Goal: Task Accomplishment & Management: Manage account settings

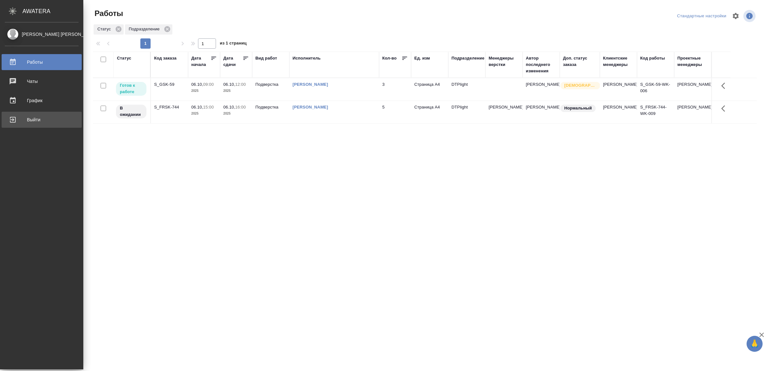
click at [18, 119] on div "Выйти" at bounding box center [42, 120] width 74 height 10
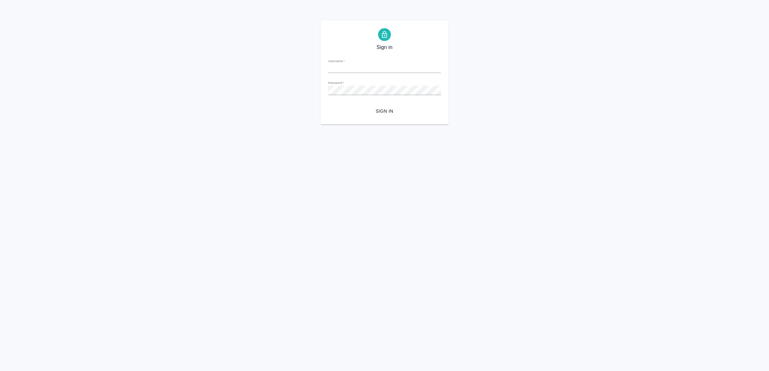
type input "v.yamkovenko@awatera.com"
click at [415, 105] on form "Username   * v.yamkovenko@awatera.com Password   * urlPath   * / Sign in" at bounding box center [384, 85] width 113 height 63
click at [407, 112] on span "Sign in" at bounding box center [384, 111] width 102 height 8
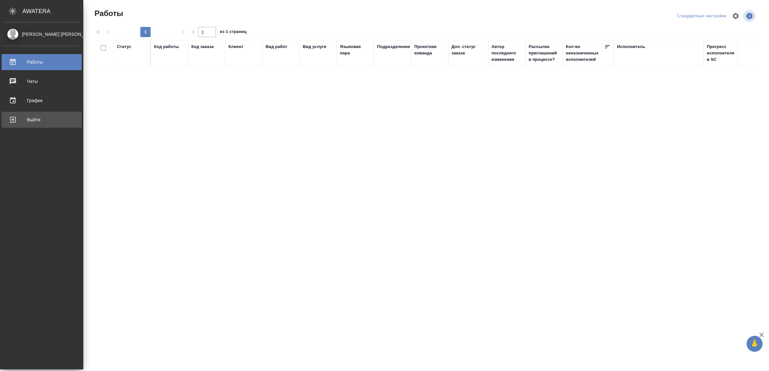
click at [29, 125] on link "Выйти" at bounding box center [42, 120] width 80 height 16
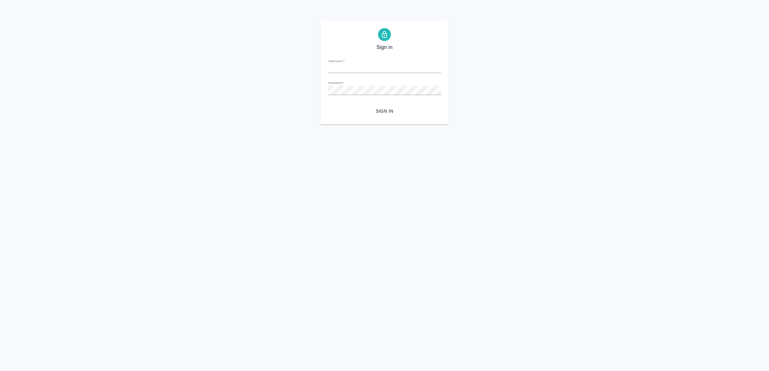
type input "v.yamkovenko@awatera.com"
click at [387, 109] on span "Sign in" at bounding box center [384, 111] width 102 height 8
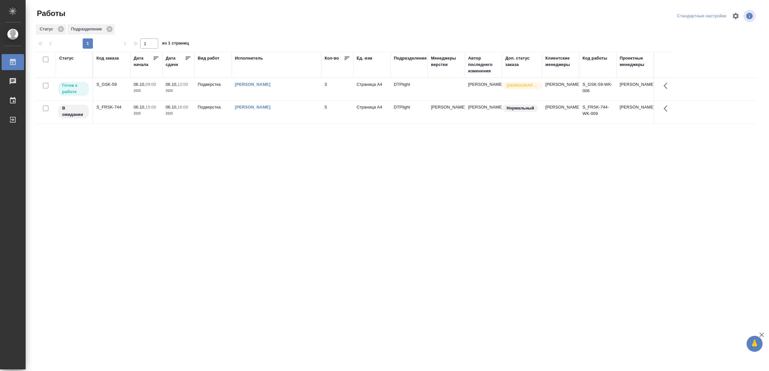
click at [351, 85] on td "3" at bounding box center [337, 89] width 32 height 22
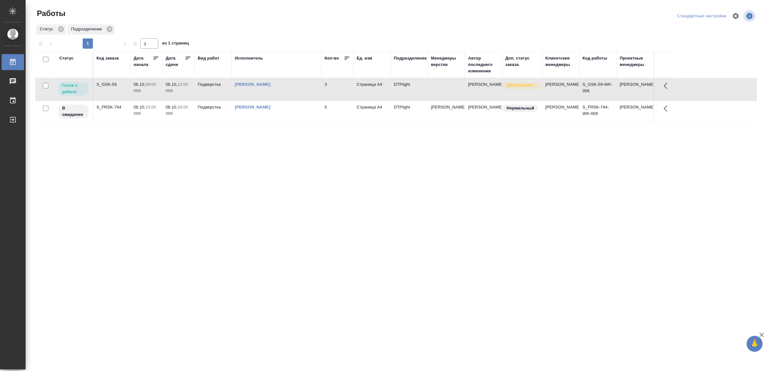
click at [350, 85] on td "3" at bounding box center [337, 89] width 32 height 22
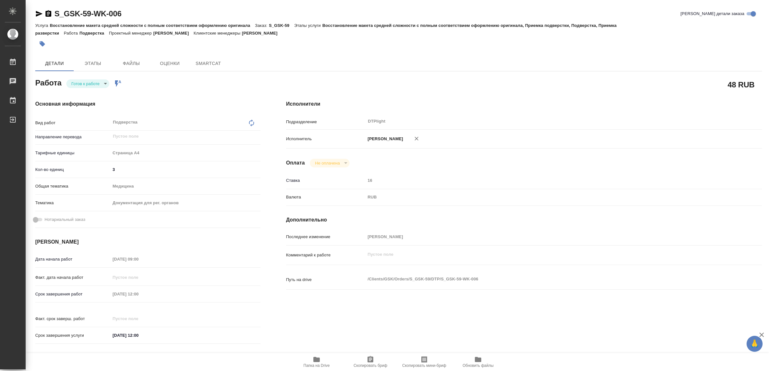
type textarea "x"
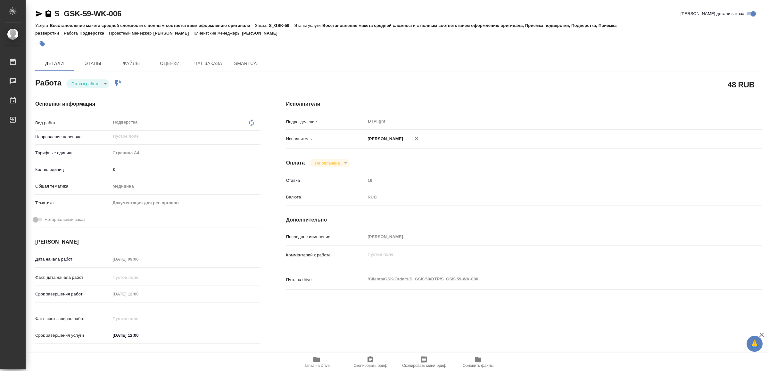
type textarea "x"
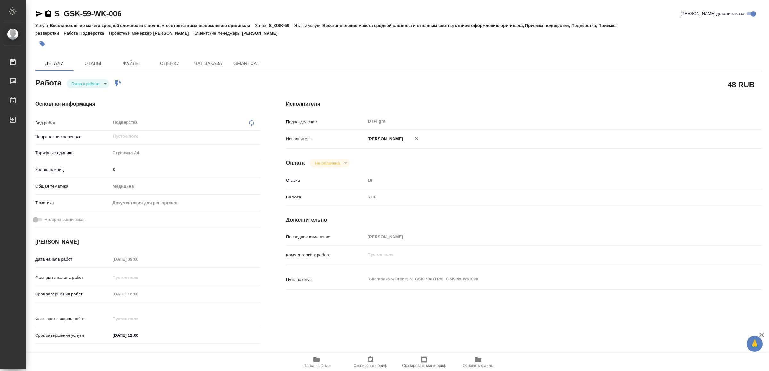
type textarea "x"
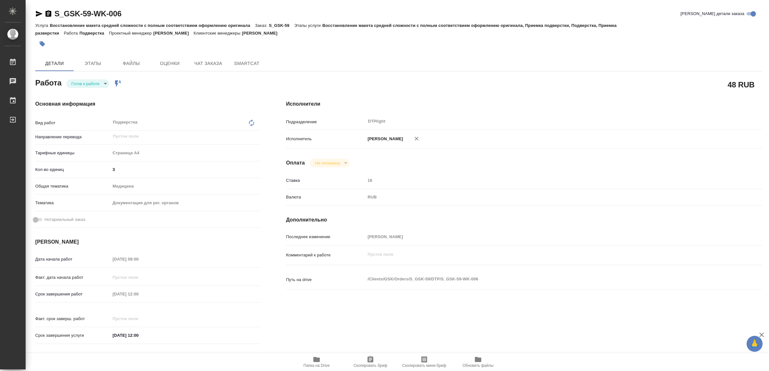
click at [310, 361] on span "Папка на Drive" at bounding box center [316, 362] width 46 height 12
drag, startPoint x: 39, startPoint y: 12, endPoint x: 37, endPoint y: 0, distance: 12.6
click at [39, 12] on icon "button" at bounding box center [39, 14] width 8 height 8
click at [89, 83] on body "🙏 .cls-1 fill:#fff; AWATERA Yamkovenko Vera Работы 0 Чаты График Выйти S_GSK-59…" at bounding box center [384, 185] width 769 height 371
click at [89, 83] on button "В работе" at bounding box center [82, 83] width 21 height 7
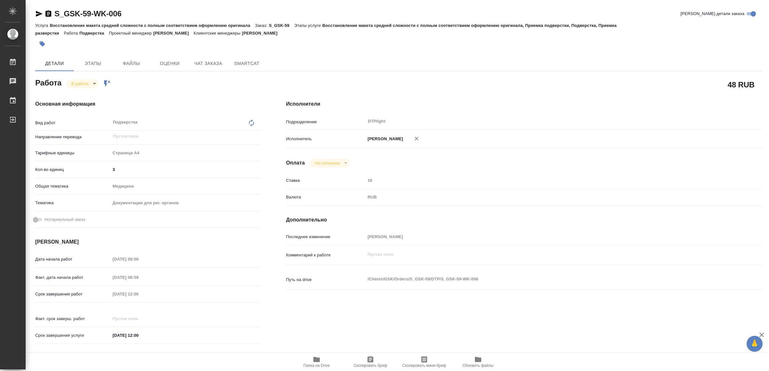
type textarea "x"
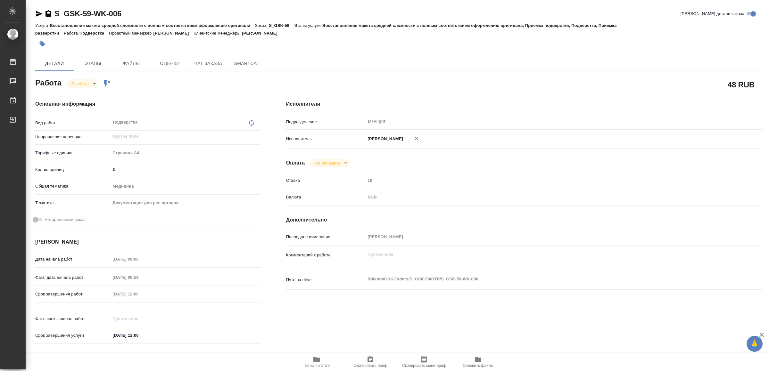
type textarea "x"
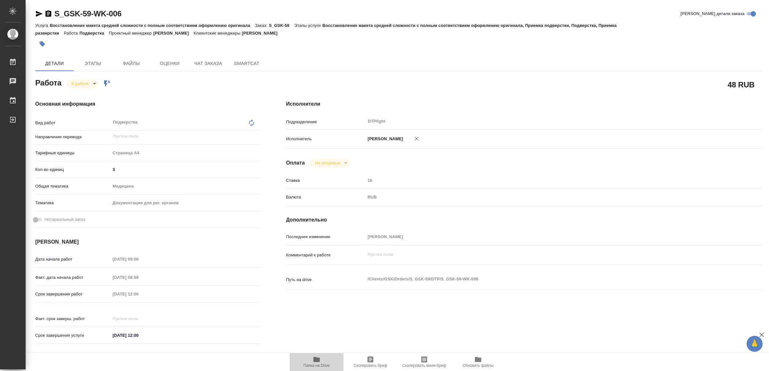
click at [315, 361] on icon "button" at bounding box center [316, 359] width 6 height 5
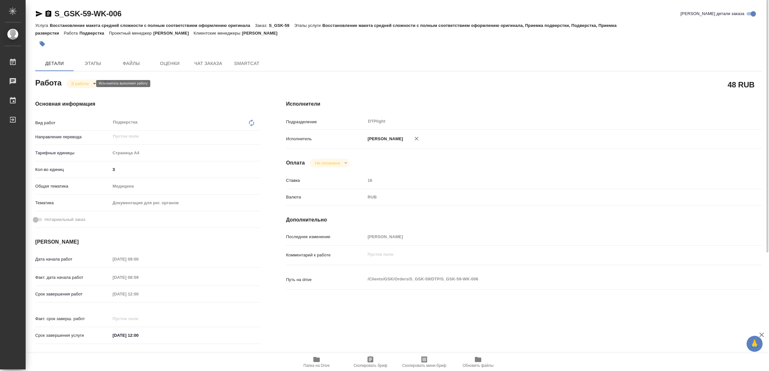
click at [89, 82] on body "🙏 .cls-1 fill:#fff; AWATERA Yamkovenko Vera Работы 0 Чаты График Выйти S_GSK-59…" at bounding box center [384, 185] width 769 height 371
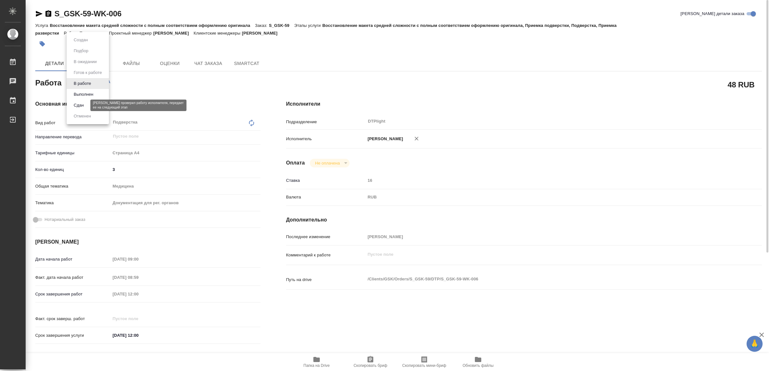
click at [83, 103] on button "Сдан" at bounding box center [79, 105] width 14 height 7
type textarea "x"
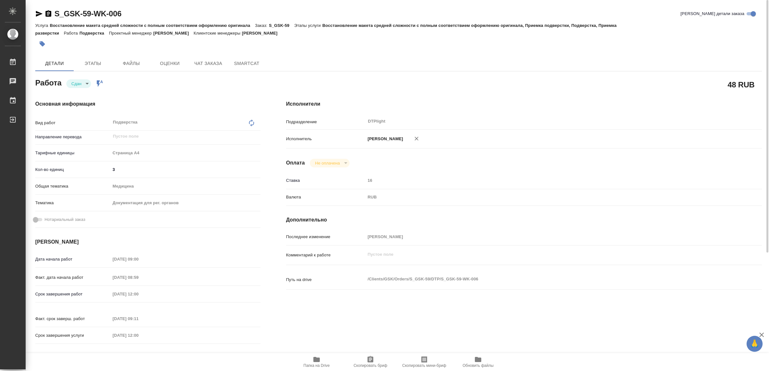
type textarea "x"
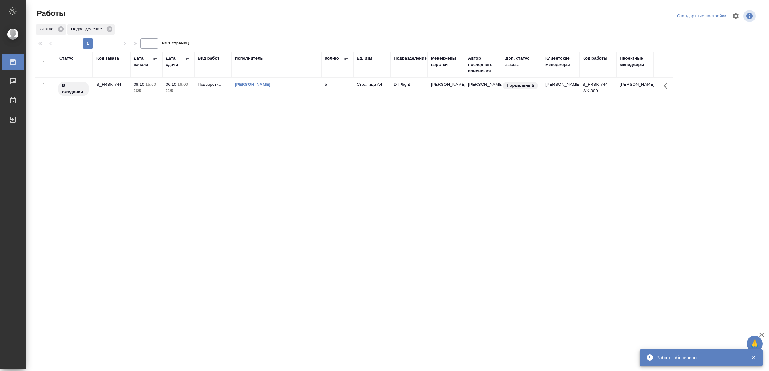
drag, startPoint x: 166, startPoint y: 249, endPoint x: 216, endPoint y: 179, distance: 86.1
click at [318, 87] on td "[PERSON_NAME]" at bounding box center [277, 89] width 90 height 22
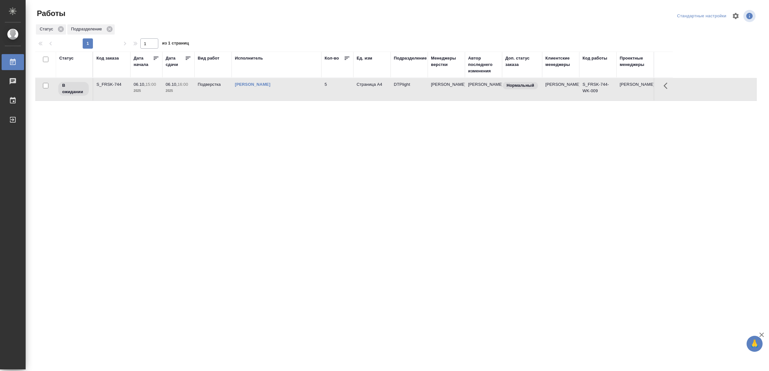
click at [318, 87] on td "[PERSON_NAME]" at bounding box center [277, 89] width 90 height 22
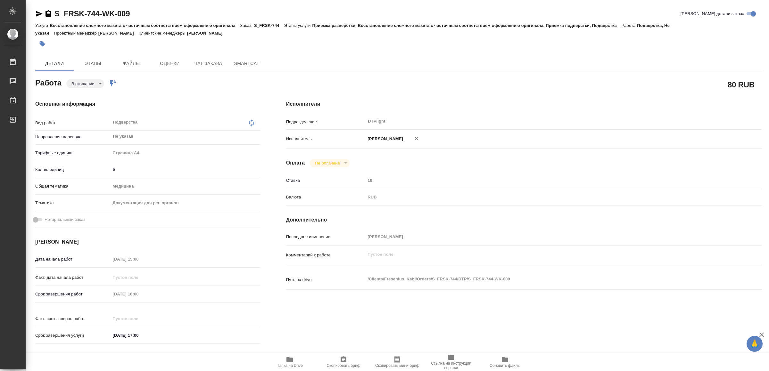
click at [301, 363] on span "Папка на Drive" at bounding box center [289, 362] width 46 height 12
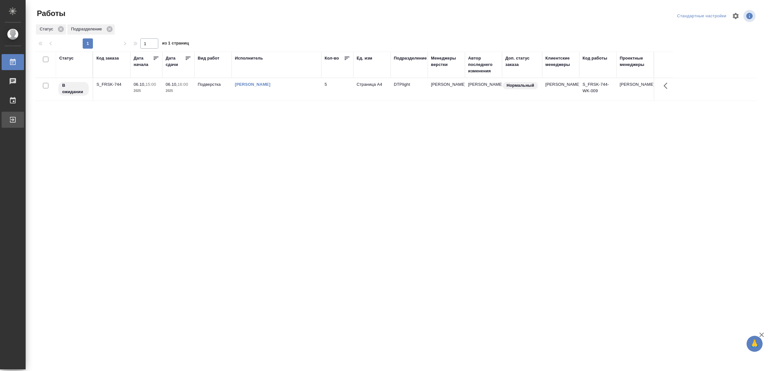
click at [13, 122] on div "Выйти" at bounding box center [5, 120] width 16 height 10
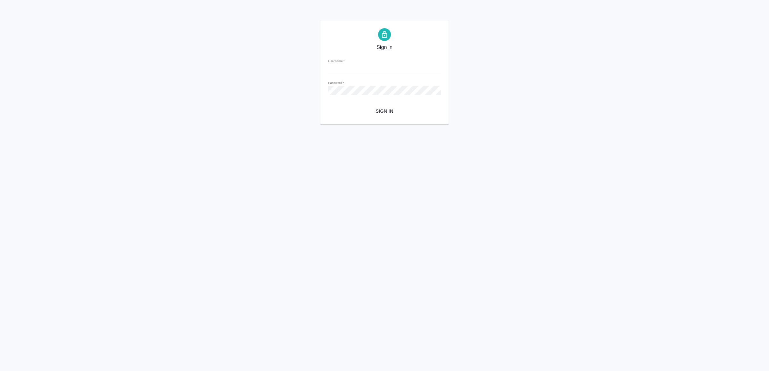
type input "[EMAIL_ADDRESS][DOMAIN_NAME]"
click at [391, 105] on form "Username   * v.yamkovenko@awatera.com Password   * urlPath   * / Sign in" at bounding box center [384, 85] width 113 height 63
click at [389, 109] on span "Sign in" at bounding box center [384, 111] width 102 height 8
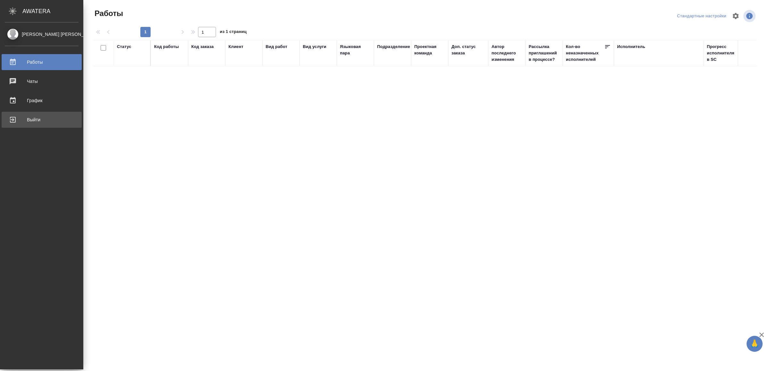
click at [42, 123] on div "Выйти" at bounding box center [42, 120] width 74 height 10
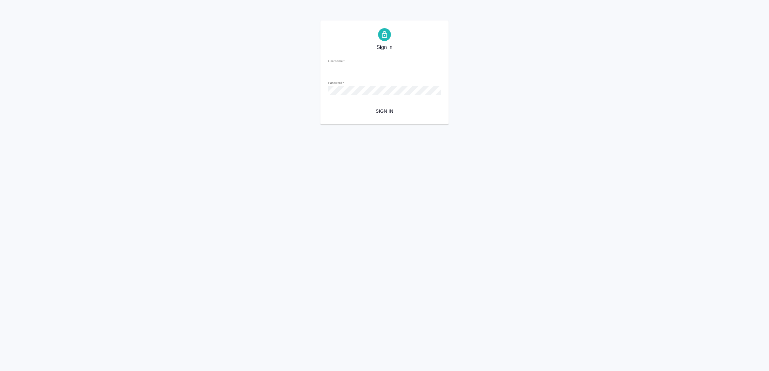
type input "[EMAIL_ADDRESS][DOMAIN_NAME]"
click at [375, 111] on span "Sign in" at bounding box center [384, 111] width 102 height 8
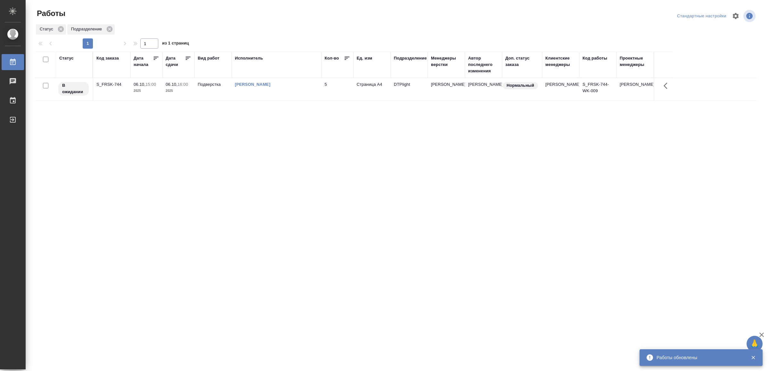
drag, startPoint x: 279, startPoint y: 291, endPoint x: 278, endPoint y: 284, distance: 7.4
click at [13, 123] on div "Выйти" at bounding box center [5, 120] width 16 height 10
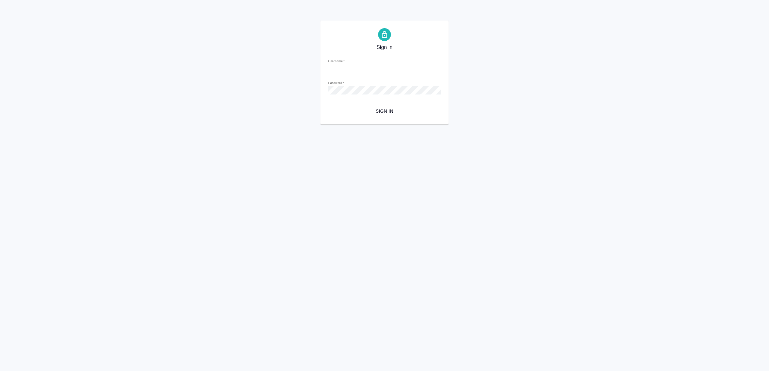
type input "[EMAIL_ADDRESS][DOMAIN_NAME]"
drag, startPoint x: 377, startPoint y: 107, endPoint x: 367, endPoint y: 156, distance: 49.6
click at [377, 108] on span "Sign in" at bounding box center [384, 111] width 102 height 8
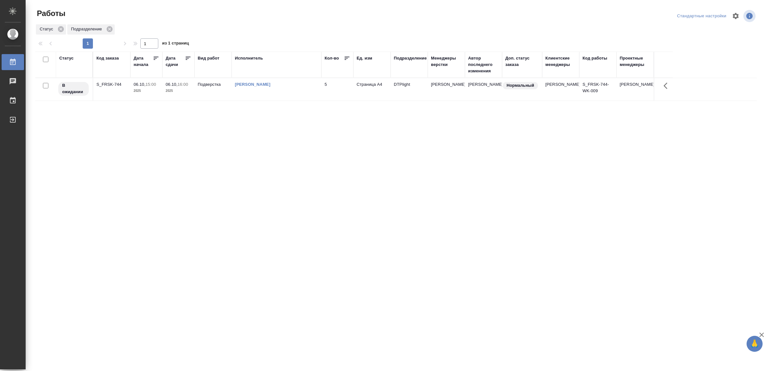
drag, startPoint x: 310, startPoint y: 166, endPoint x: 315, endPoint y: 155, distance: 11.6
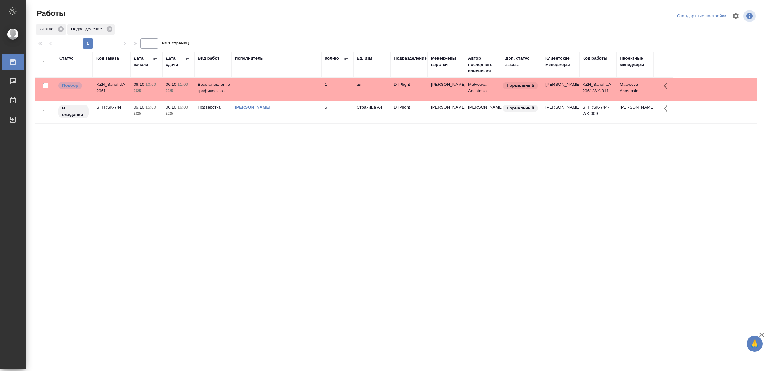
click at [274, 85] on td at bounding box center [277, 89] width 90 height 22
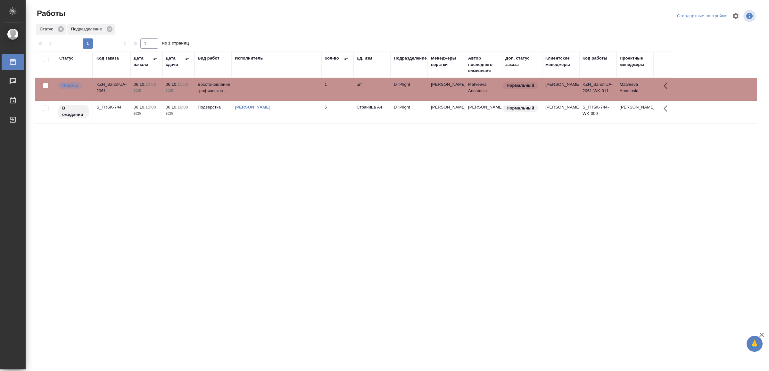
click at [274, 85] on td at bounding box center [277, 89] width 90 height 22
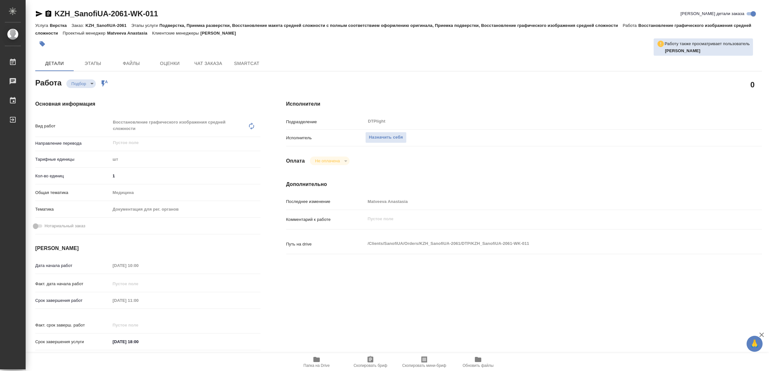
click at [321, 355] on button "Папка на Drive" at bounding box center [317, 362] width 54 height 18
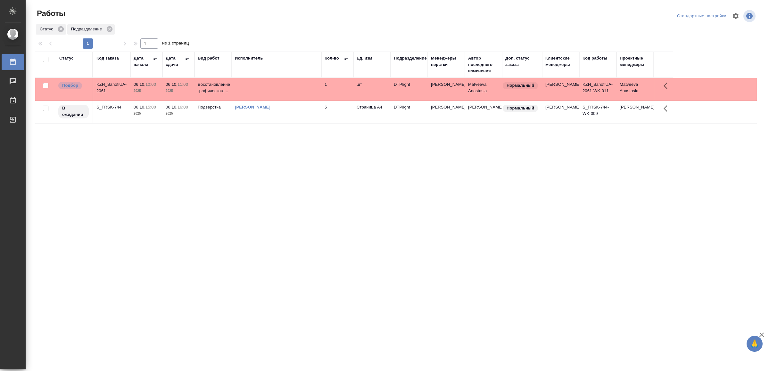
drag, startPoint x: 212, startPoint y: 249, endPoint x: 207, endPoint y: 239, distance: 10.9
drag, startPoint x: 0, startPoint y: 0, endPoint x: 283, endPoint y: 292, distance: 406.4
drag, startPoint x: 0, startPoint y: 0, endPoint x: 303, endPoint y: 197, distance: 361.4
drag, startPoint x: 257, startPoint y: 277, endPoint x: 258, endPoint y: 269, distance: 7.5
click at [301, 105] on div "[PERSON_NAME]" at bounding box center [276, 107] width 83 height 6
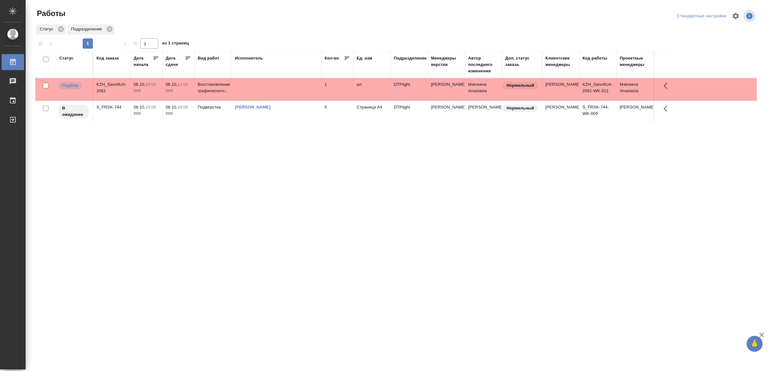
click at [301, 105] on div "[PERSON_NAME]" at bounding box center [276, 107] width 83 height 6
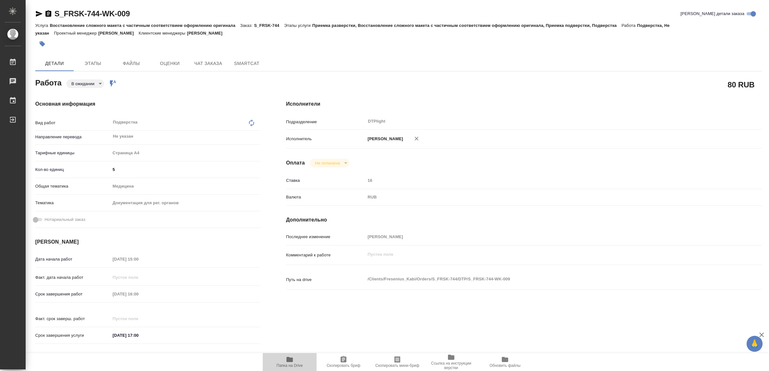
drag, startPoint x: 276, startPoint y: 359, endPoint x: 286, endPoint y: 359, distance: 9.6
click at [277, 359] on span "Папка на Drive" at bounding box center [289, 362] width 46 height 12
click at [295, 362] on span "Папка на Drive" at bounding box center [289, 362] width 46 height 12
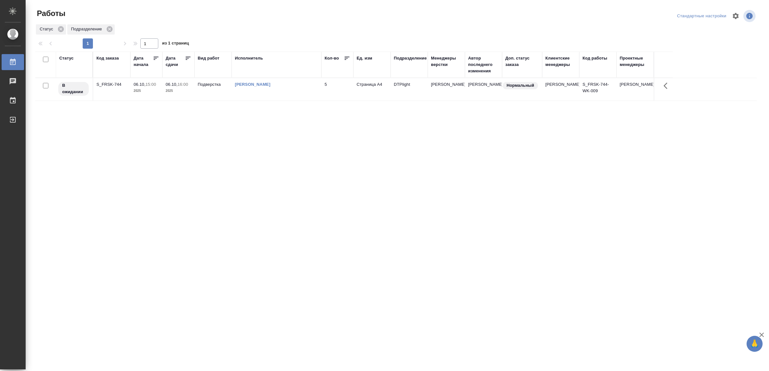
drag, startPoint x: 432, startPoint y: 165, endPoint x: 431, endPoint y: 168, distance: 3.3
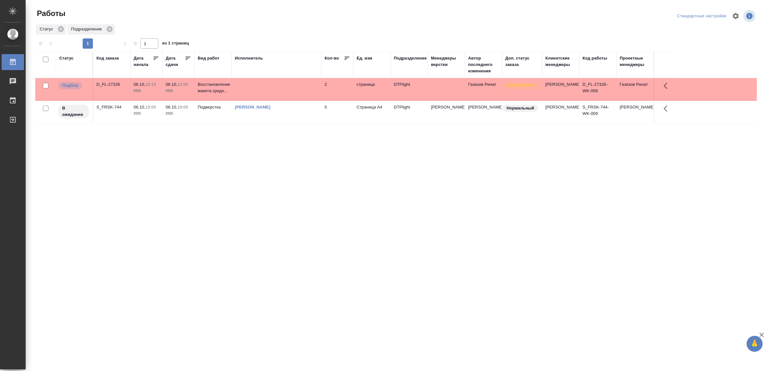
click at [302, 88] on td at bounding box center [277, 89] width 90 height 22
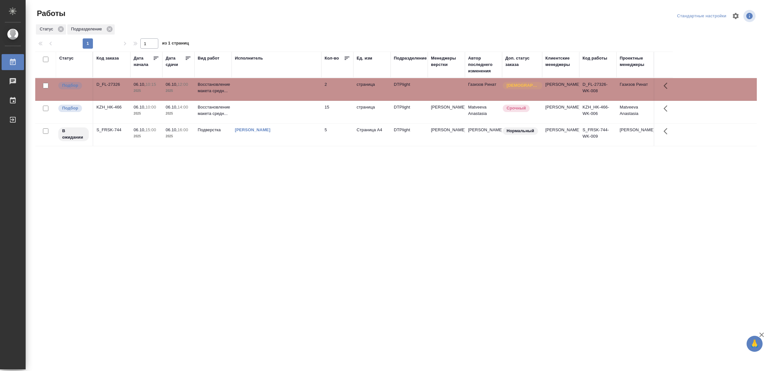
click at [286, 115] on td at bounding box center [277, 112] width 90 height 22
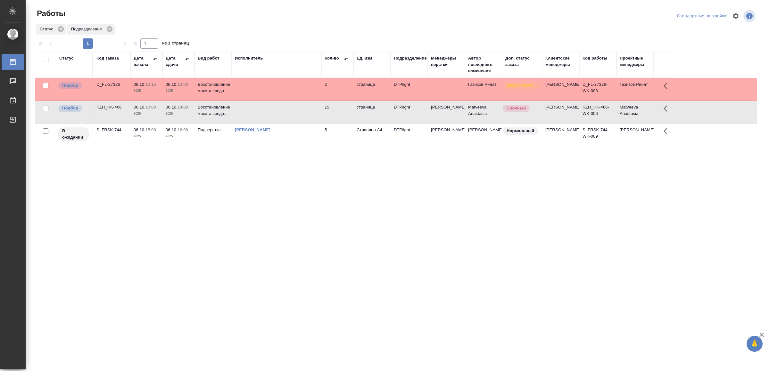
click at [286, 115] on td at bounding box center [277, 112] width 90 height 22
drag, startPoint x: 174, startPoint y: 261, endPoint x: 180, endPoint y: 260, distance: 5.8
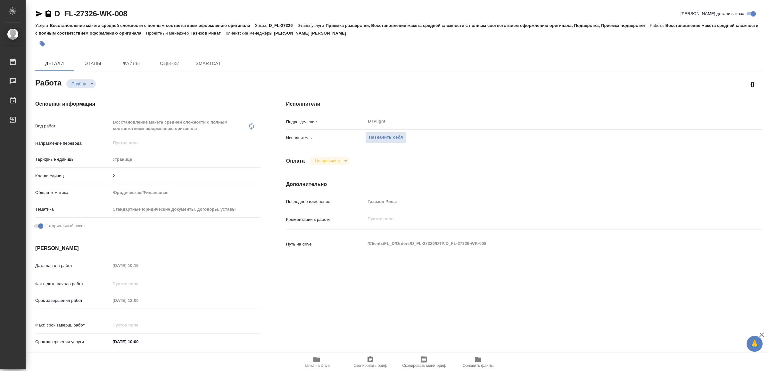
click at [324, 361] on span "Папка на Drive" at bounding box center [316, 362] width 46 height 12
click at [386, 141] on span "Назначить себя" at bounding box center [386, 137] width 34 height 7
click at [322, 358] on span "Папка на Drive" at bounding box center [316, 362] width 46 height 12
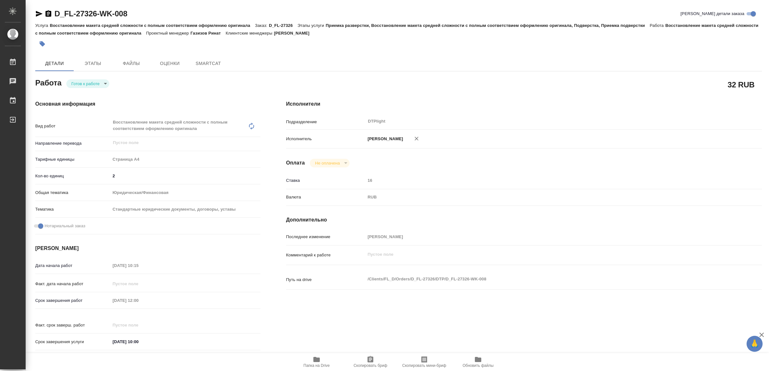
click at [90, 85] on body "🙏 .cls-1 fill:#fff; AWATERA Yamkovenko Vera Работы Чаты График Выйти D_FL-27326…" at bounding box center [384, 185] width 769 height 371
type textarea "x"
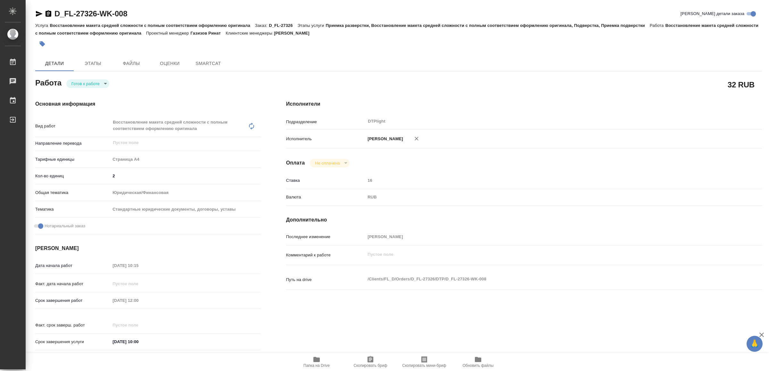
type textarea "x"
click at [90, 85] on button "В работе" at bounding box center [82, 83] width 21 height 7
type textarea "x"
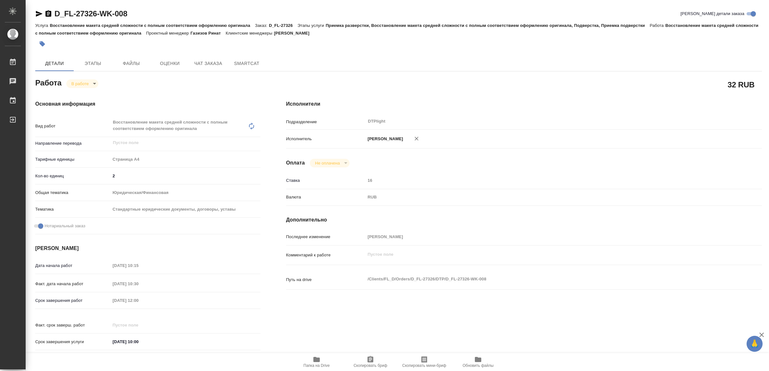
type textarea "x"
click at [38, 15] on icon "button" at bounding box center [39, 14] width 7 height 6
type textarea "x"
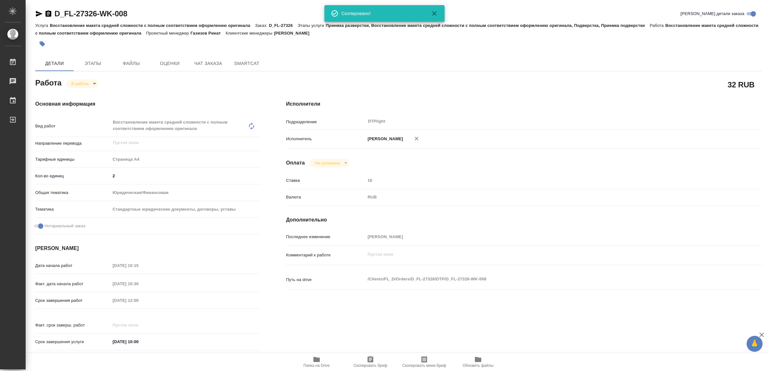
type textarea "x"
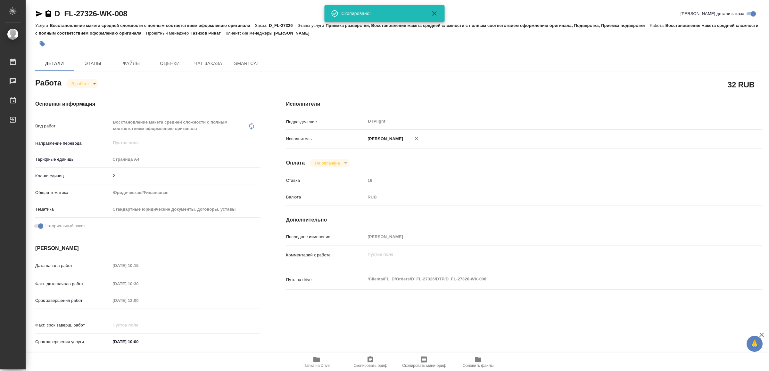
type textarea "x"
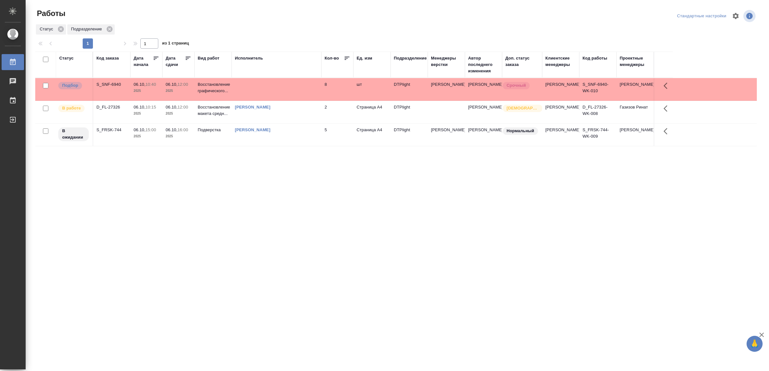
drag, startPoint x: 222, startPoint y: 257, endPoint x: 225, endPoint y: 249, distance: 8.4
drag, startPoint x: 225, startPoint y: 249, endPoint x: 165, endPoint y: 186, distance: 87.2
click at [156, 214] on div "Статус Код заказа Дата начала Дата сдачи Вид работ Исполнитель Кол-во Ед. изм П…" at bounding box center [395, 167] width 721 height 231
click at [309, 87] on td at bounding box center [277, 89] width 90 height 22
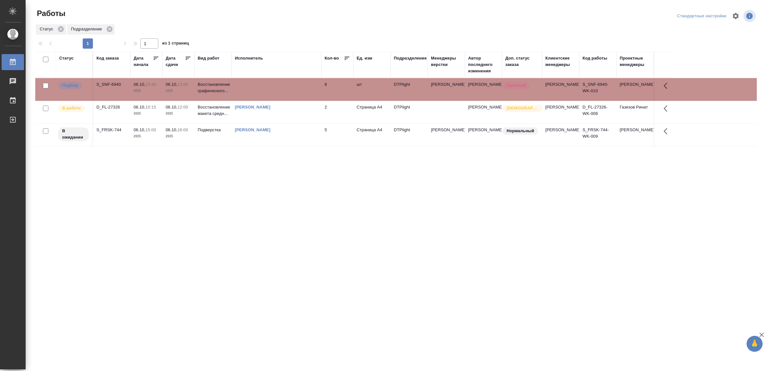
click at [309, 87] on td at bounding box center [277, 89] width 90 height 22
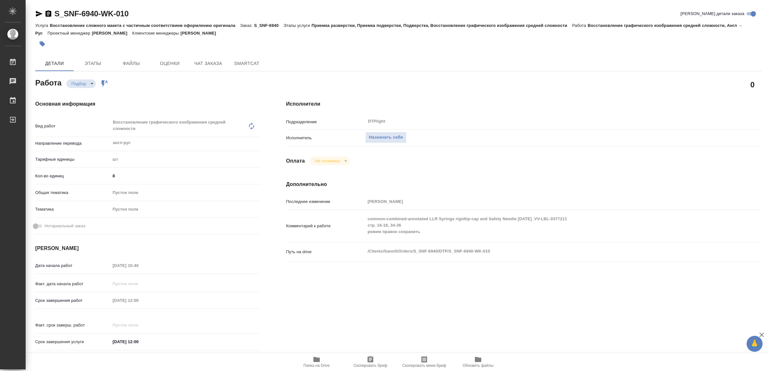
click at [315, 361] on icon "button" at bounding box center [316, 359] width 6 height 5
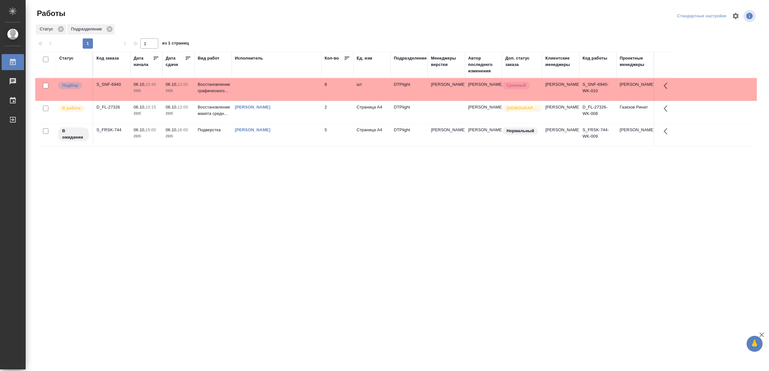
drag, startPoint x: 343, startPoint y: 226, endPoint x: 355, endPoint y: 211, distance: 18.7
drag, startPoint x: 318, startPoint y: 232, endPoint x: 316, endPoint y: 235, distance: 3.5
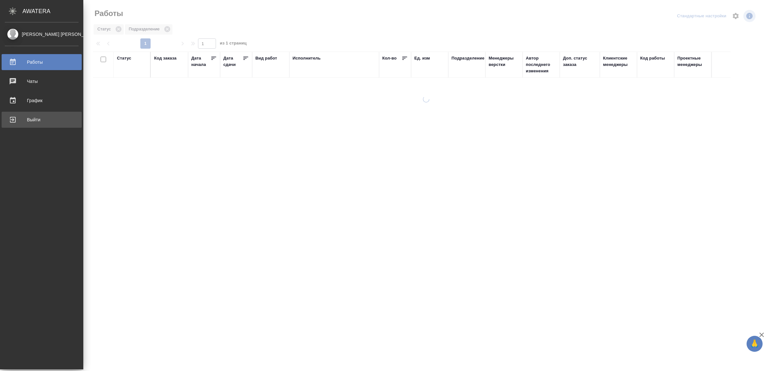
click at [23, 119] on div "Выйти" at bounding box center [42, 120] width 74 height 10
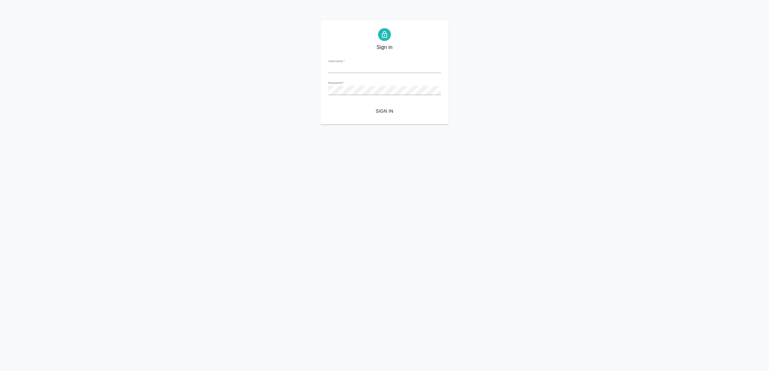
type input "v.yamkovenko@awatera.com"
click at [376, 108] on span "Sign in" at bounding box center [384, 111] width 102 height 8
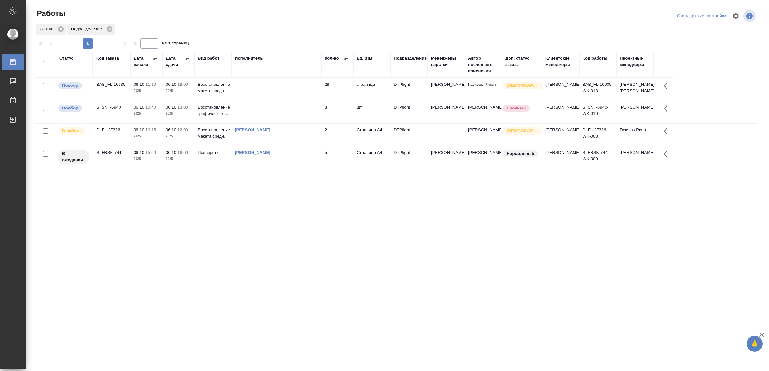
click at [284, 93] on td at bounding box center [277, 89] width 90 height 22
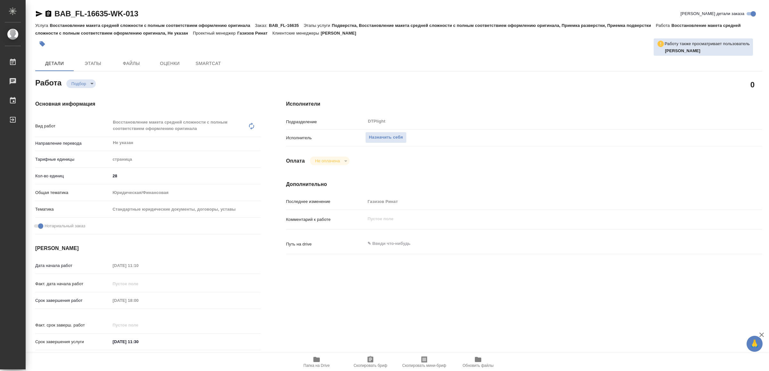
type textarea "x"
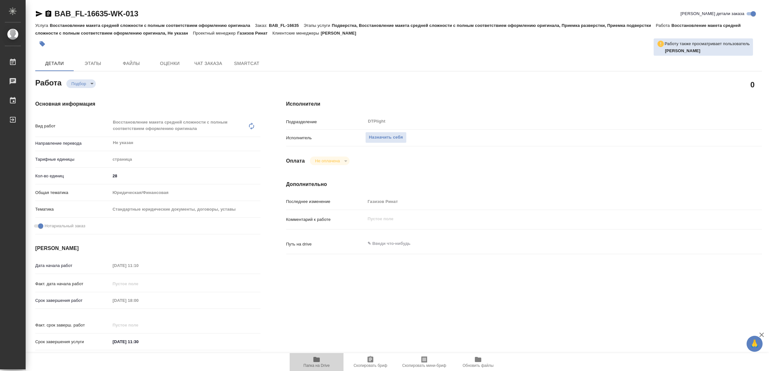
click at [311, 359] on span "Папка на Drive" at bounding box center [316, 362] width 46 height 12
type textarea "x"
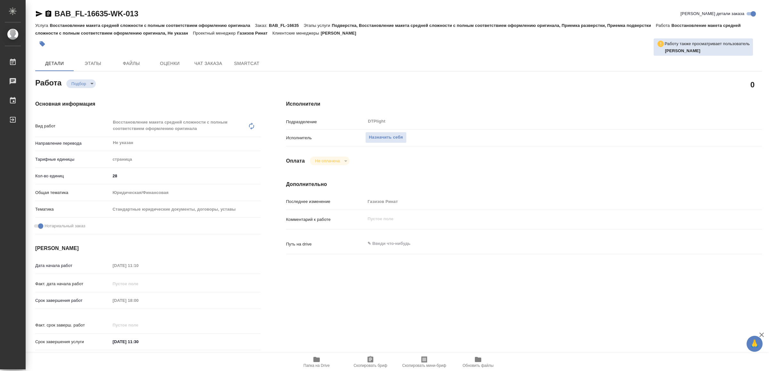
type textarea "x"
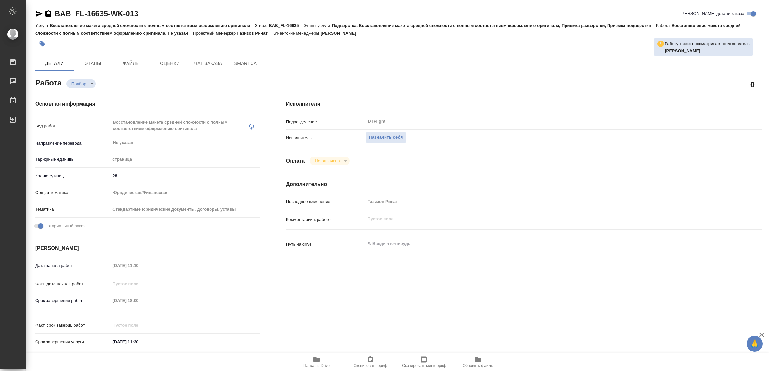
type textarea "x"
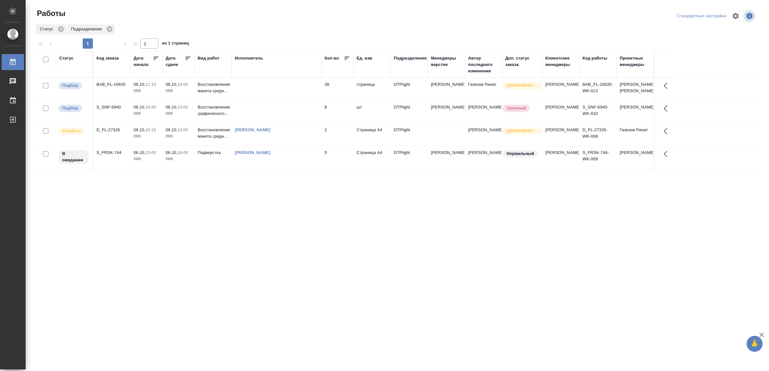
drag, startPoint x: 379, startPoint y: 296, endPoint x: 379, endPoint y: 290, distance: 5.8
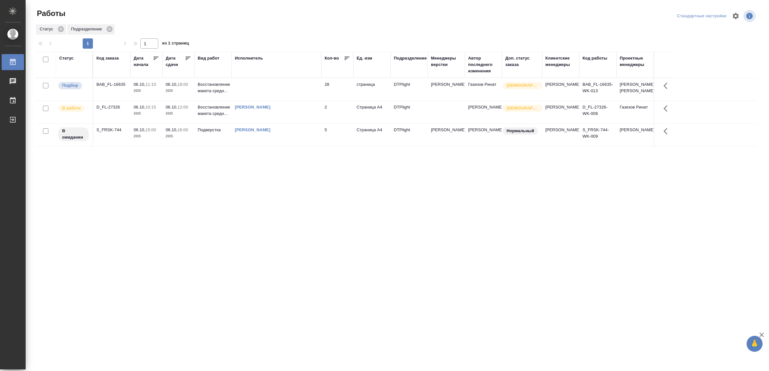
drag, startPoint x: 348, startPoint y: 253, endPoint x: 349, endPoint y: 250, distance: 3.3
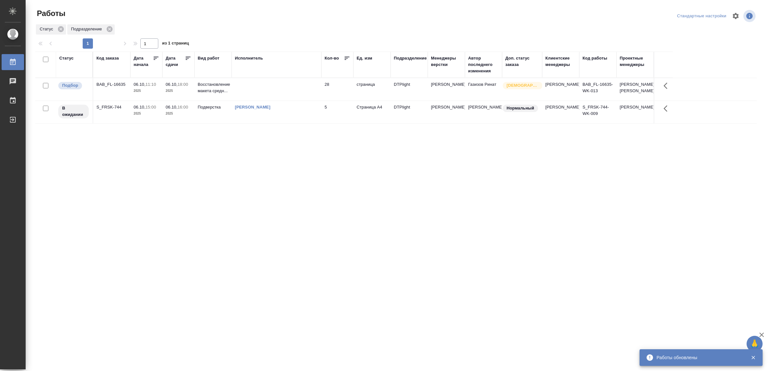
drag, startPoint x: 212, startPoint y: 291, endPoint x: 248, endPoint y: 252, distance: 52.8
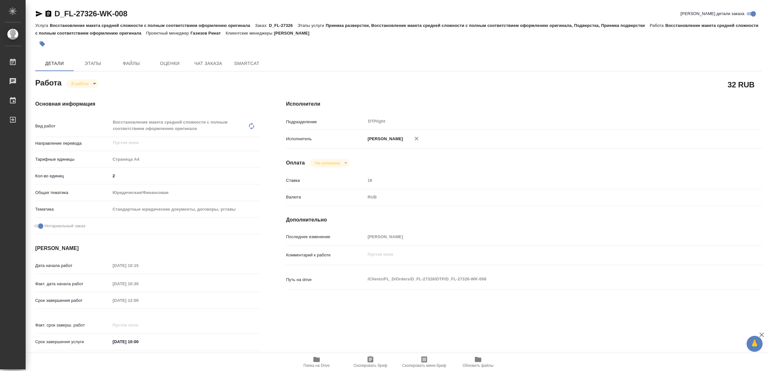
click at [314, 359] on icon "button" at bounding box center [316, 359] width 6 height 5
click at [38, 15] on icon "button" at bounding box center [39, 14] width 7 height 6
click at [83, 80] on body "🙏 .cls-1 fill:#fff; AWATERA Yamkovenko Vera Работы 0 Чаты График Выйти D_FL-273…" at bounding box center [384, 185] width 769 height 371
click at [86, 102] on button "Сдан" at bounding box center [79, 105] width 14 height 7
type textarea "x"
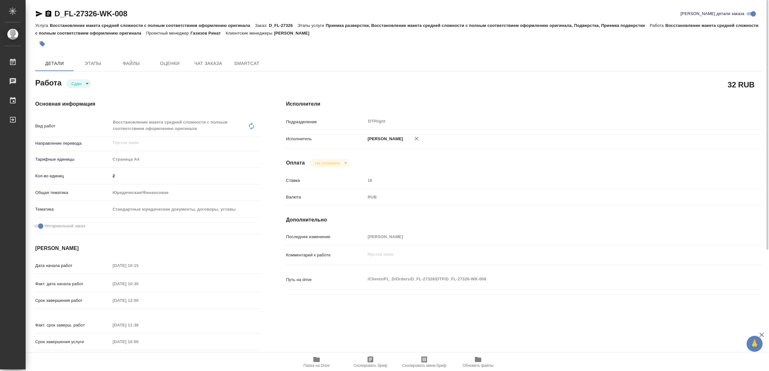
type textarea "x"
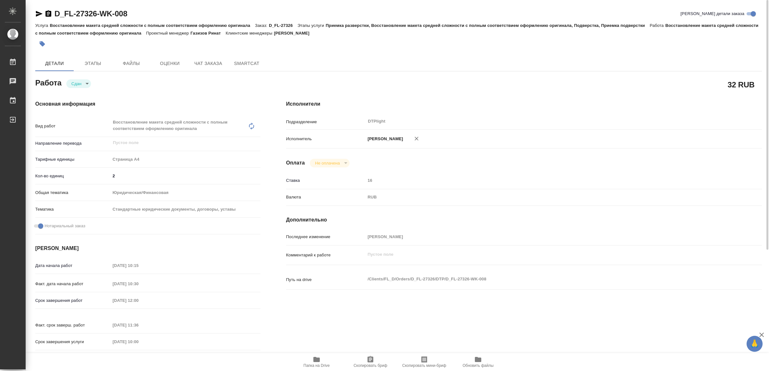
type textarea "x"
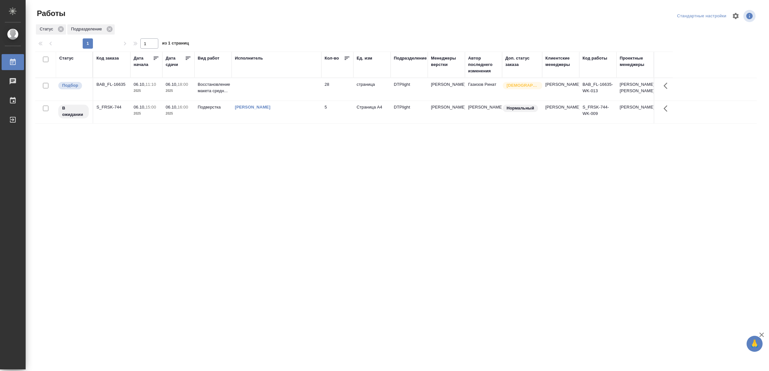
click at [300, 88] on td at bounding box center [277, 89] width 90 height 22
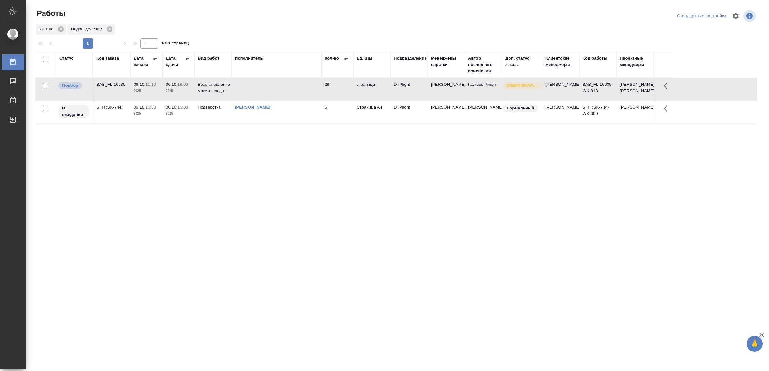
click at [300, 88] on td at bounding box center [277, 89] width 90 height 22
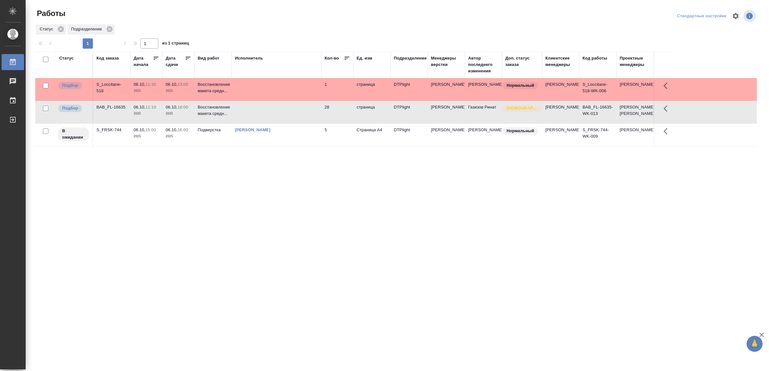
click at [258, 89] on td at bounding box center [277, 89] width 90 height 22
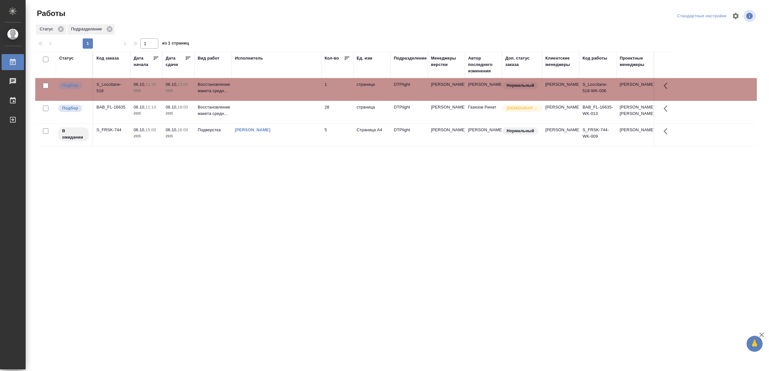
click at [258, 89] on td at bounding box center [277, 89] width 90 height 22
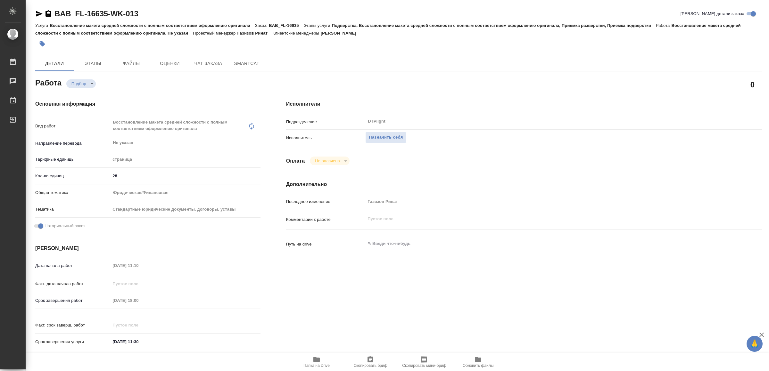
click at [314, 361] on icon "button" at bounding box center [316, 359] width 6 height 5
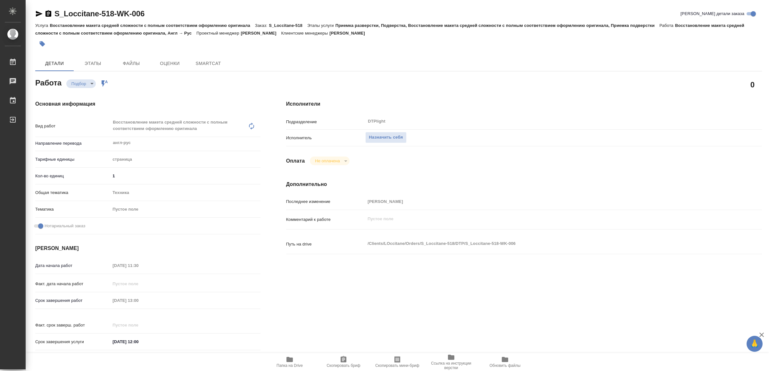
click at [301, 365] on span "Папка на Drive" at bounding box center [289, 366] width 26 height 4
click at [383, 137] on span "Назначить себя" at bounding box center [386, 137] width 34 height 7
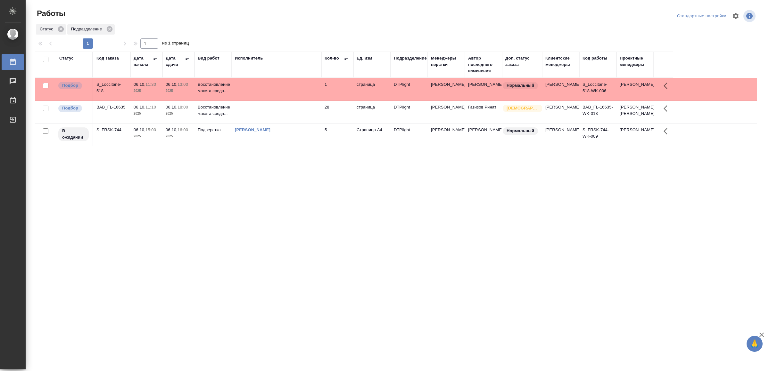
drag, startPoint x: 171, startPoint y: 174, endPoint x: 179, endPoint y: 181, distance: 10.5
click at [258, 277] on div "Статус Код заказа Дата начала Дата сдачи Вид работ Исполнитель Кол-во Ед. изм П…" at bounding box center [395, 167] width 721 height 231
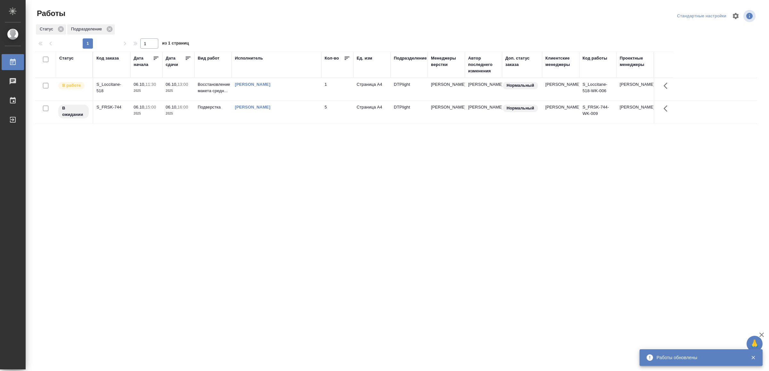
drag, startPoint x: 259, startPoint y: 303, endPoint x: 260, endPoint y: 287, distance: 15.4
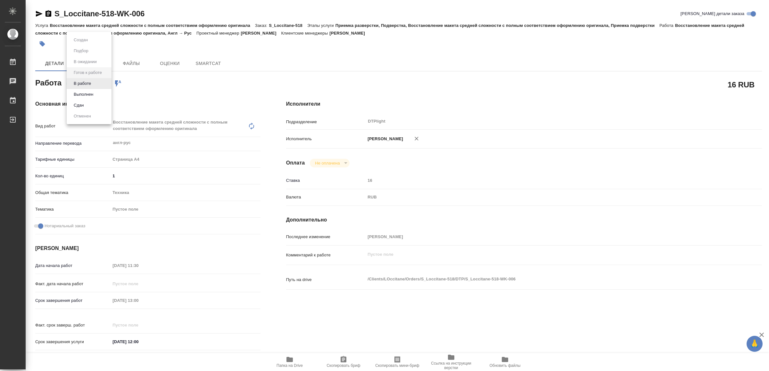
click at [89, 85] on body "🙏 .cls-1 fill:#fff; AWATERA Yamkovenko Vera Работы Чаты График Выйти S_Loccitan…" at bounding box center [384, 185] width 769 height 371
type textarea "x"
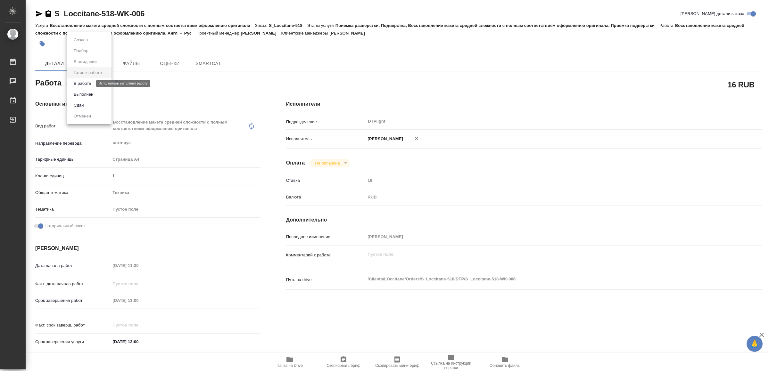
type textarea "x"
click at [88, 84] on button "В работе" at bounding box center [82, 83] width 21 height 7
type textarea "x"
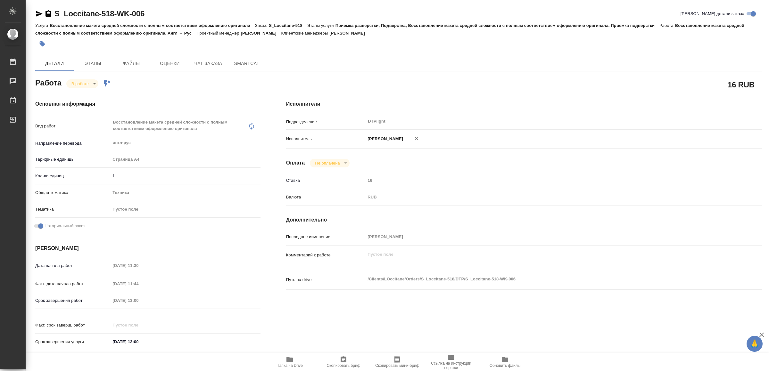
type textarea "x"
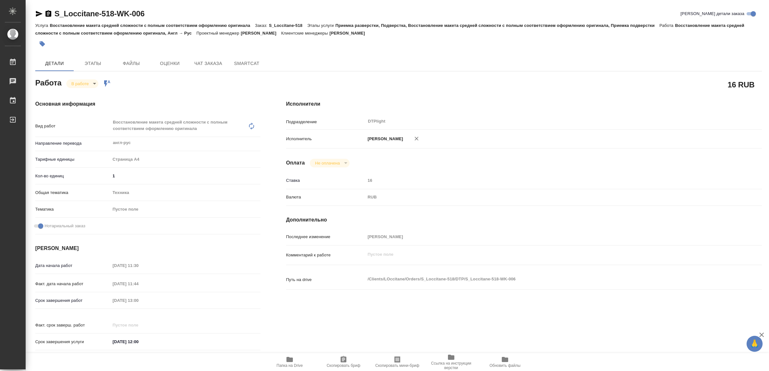
type textarea "x"
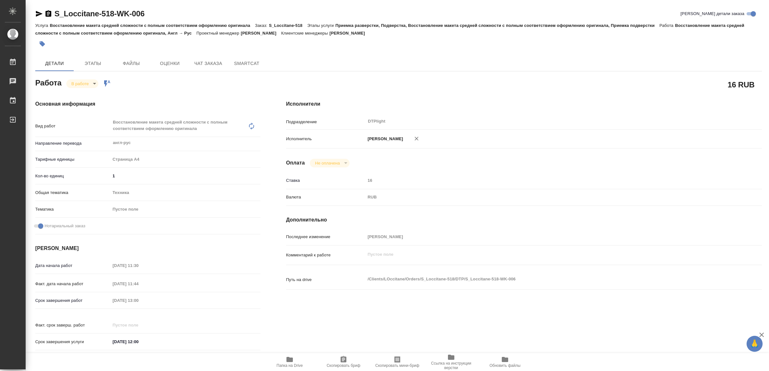
type textarea "x"
click at [38, 11] on icon "button" at bounding box center [39, 14] width 8 height 8
type textarea "x"
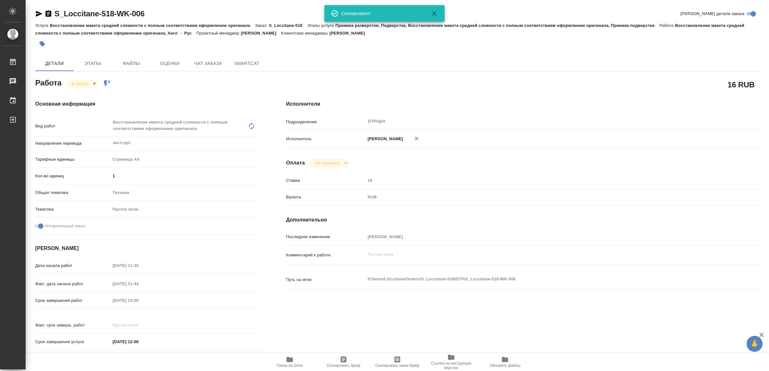
type textarea "x"
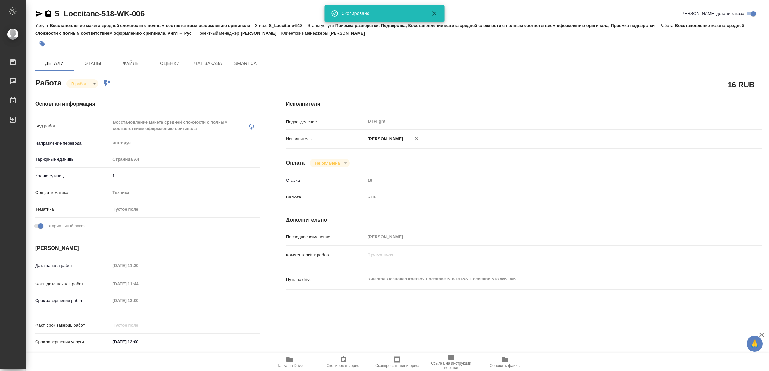
type textarea "x"
click at [295, 362] on span "Папка на Drive" at bounding box center [289, 362] width 46 height 12
click at [39, 13] on icon "button" at bounding box center [39, 14] width 7 height 6
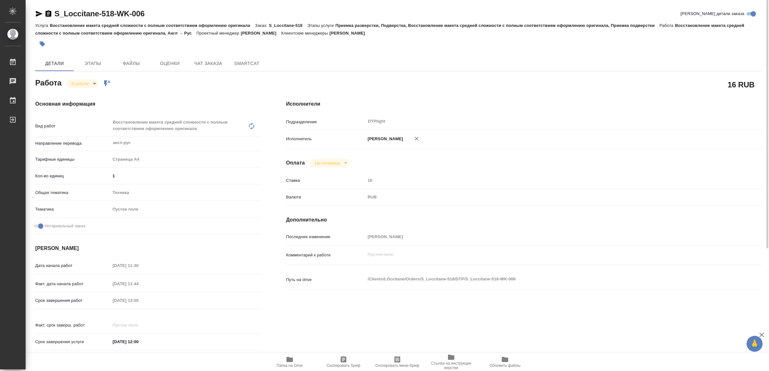
click at [82, 81] on body "🙏 .cls-1 fill:#fff; AWATERA Yamkovenko Vera Работы 0 Чаты График Выйти S_Loccit…" at bounding box center [384, 185] width 769 height 371
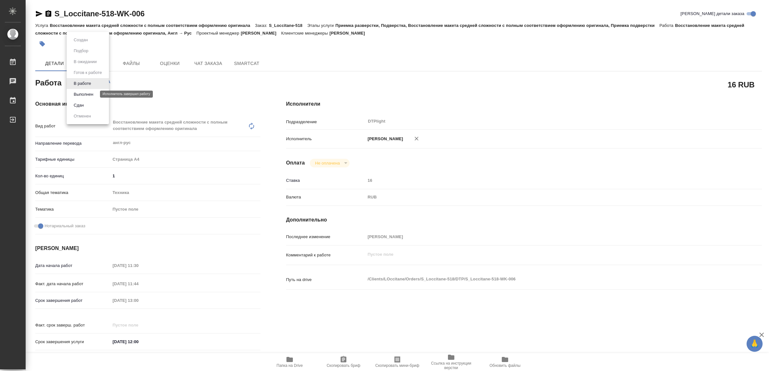
click at [88, 91] on button "Выполнен" at bounding box center [83, 94] width 23 height 7
type textarea "x"
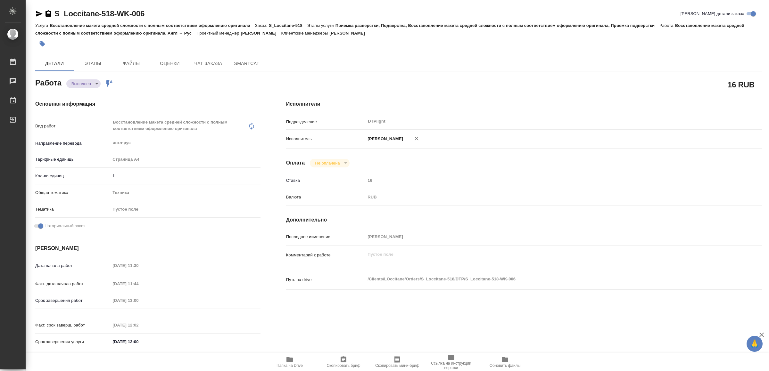
type textarea "x"
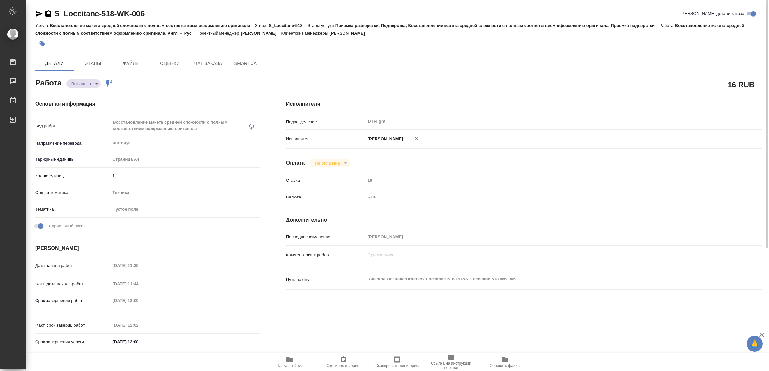
type textarea "x"
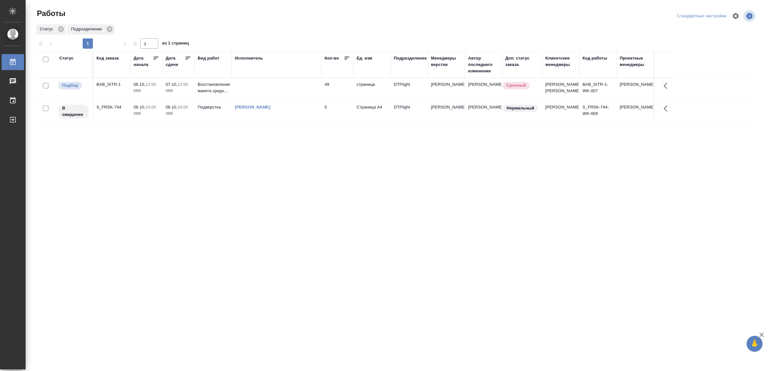
click at [287, 94] on td at bounding box center [277, 89] width 90 height 22
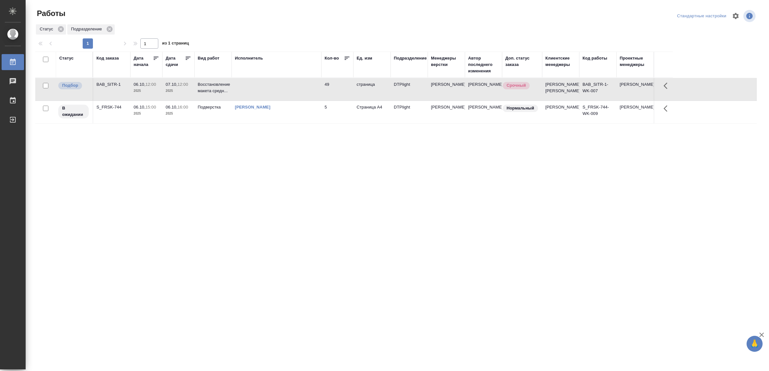
drag, startPoint x: 293, startPoint y: 291, endPoint x: 298, endPoint y: 270, distance: 21.1
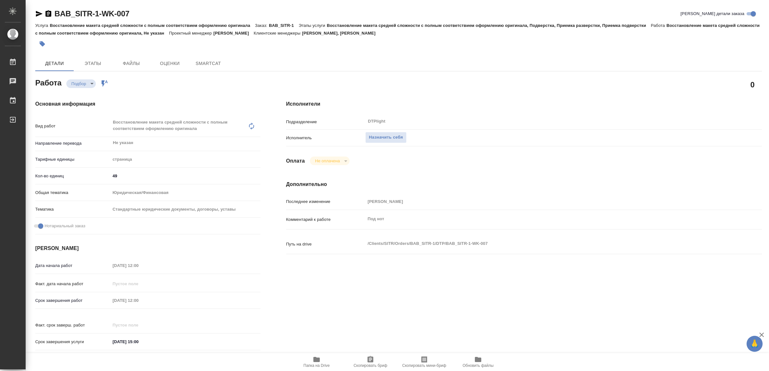
click at [312, 365] on span "Папка на Drive" at bounding box center [316, 366] width 26 height 4
type textarea "x"
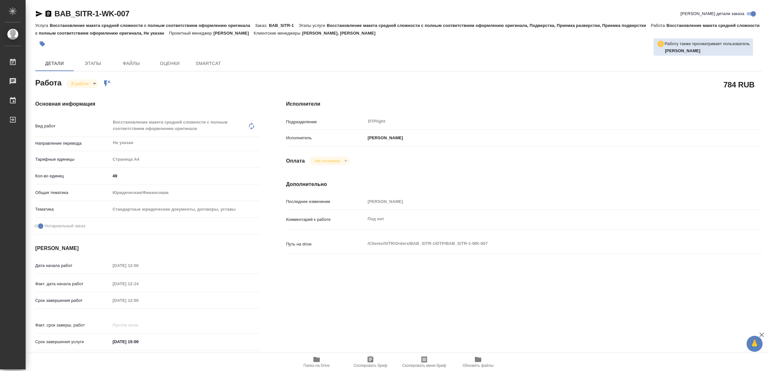
type textarea "x"
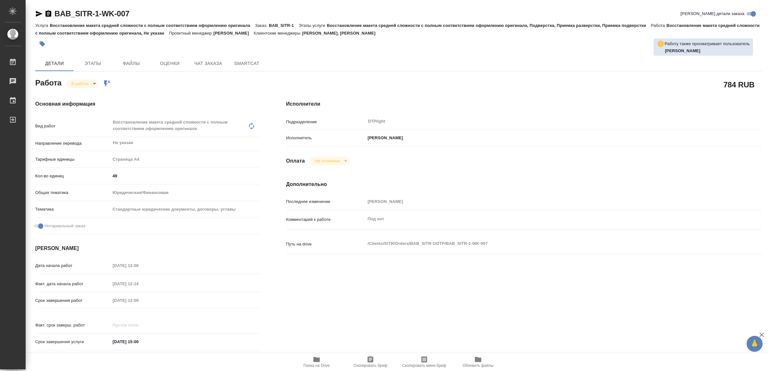
type textarea "x"
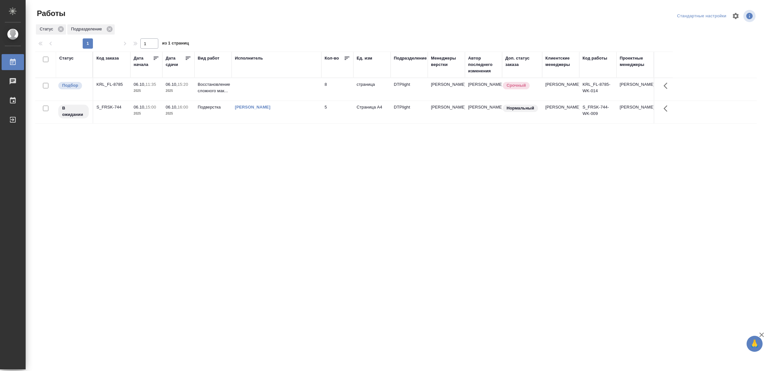
click at [265, 86] on td at bounding box center [277, 89] width 90 height 22
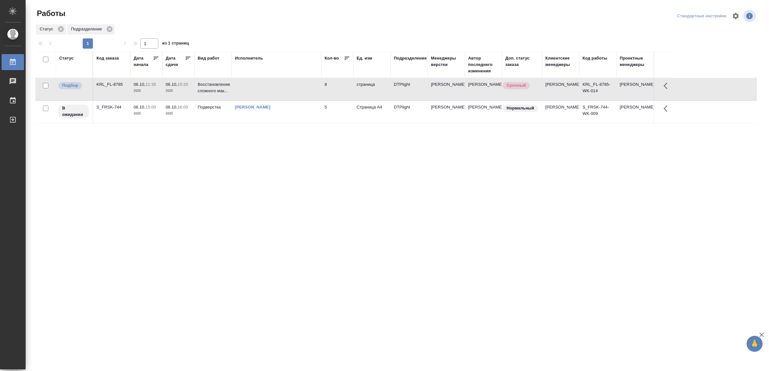
click at [265, 86] on td at bounding box center [277, 89] width 90 height 22
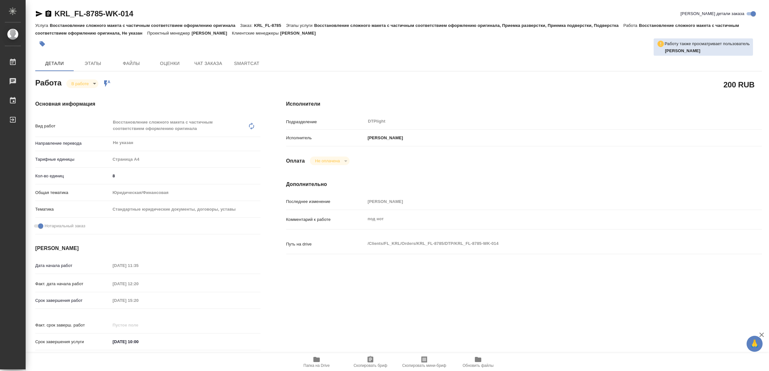
click at [310, 364] on span "Папка на Drive" at bounding box center [316, 366] width 26 height 4
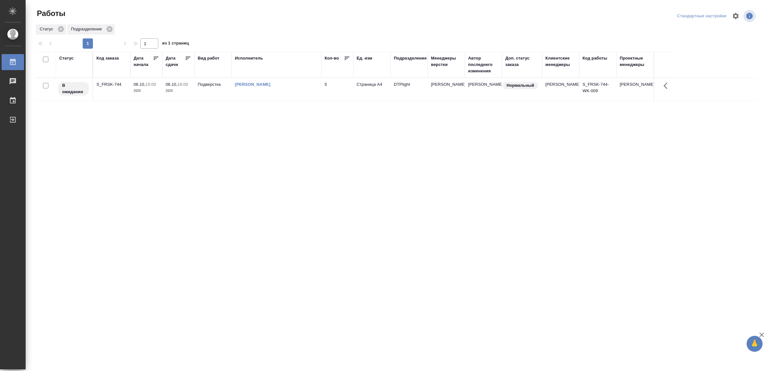
drag, startPoint x: 242, startPoint y: 250, endPoint x: 244, endPoint y: 244, distance: 6.0
drag, startPoint x: 250, startPoint y: 262, endPoint x: 252, endPoint y: 256, distance: 6.4
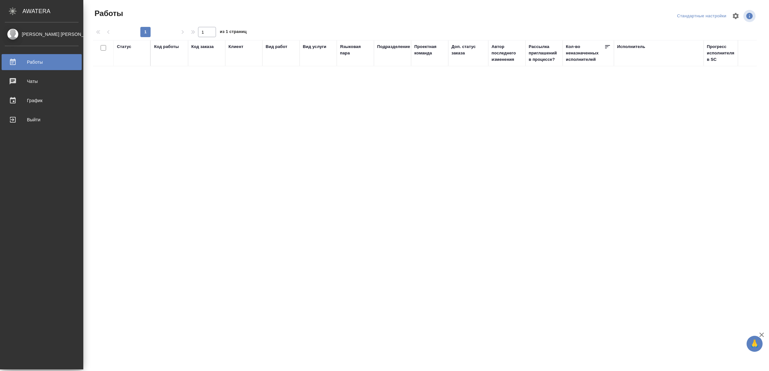
click at [34, 116] on div "Выйти" at bounding box center [42, 120] width 74 height 10
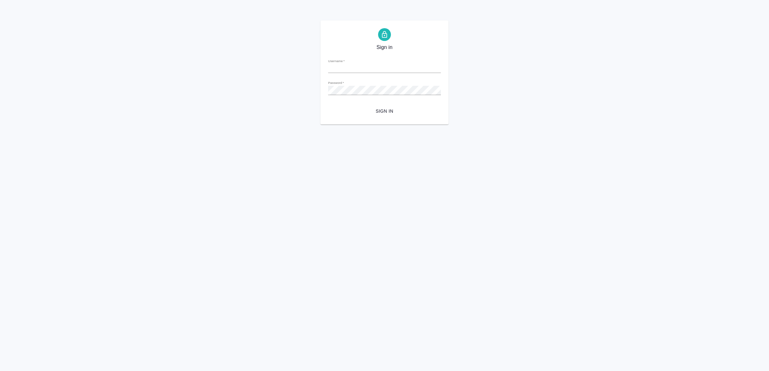
type input "[EMAIL_ADDRESS][DOMAIN_NAME]"
click at [413, 111] on span "Sign in" at bounding box center [384, 111] width 102 height 8
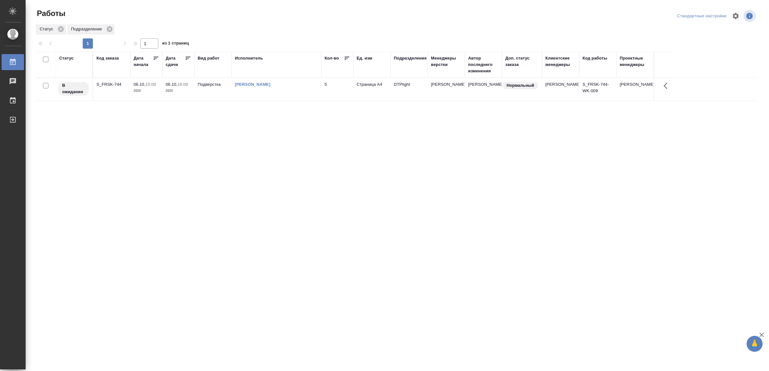
drag, startPoint x: 205, startPoint y: 255, endPoint x: 217, endPoint y: 238, distance: 20.4
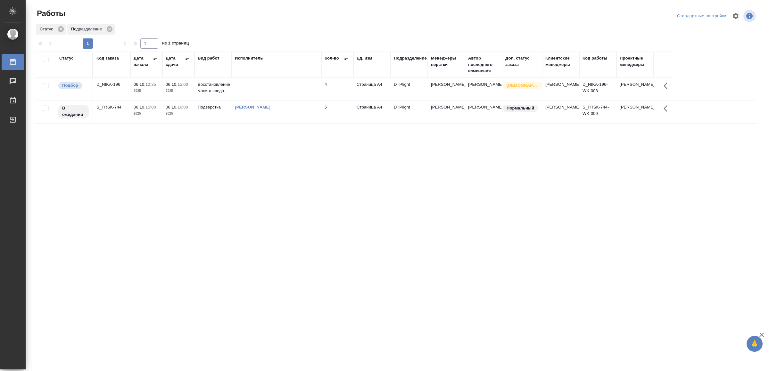
click at [280, 84] on td at bounding box center [277, 89] width 90 height 22
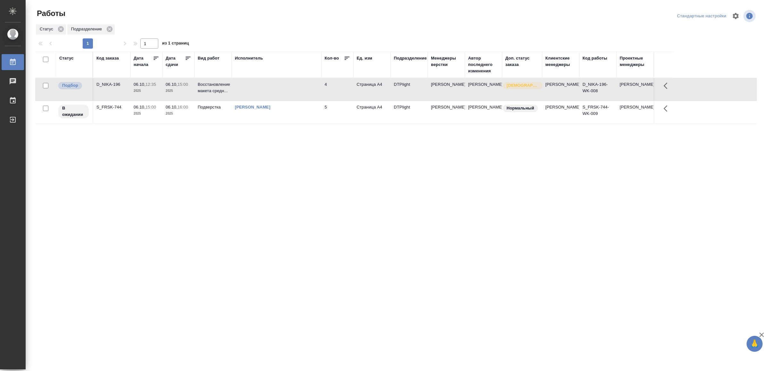
click at [280, 84] on td at bounding box center [277, 89] width 90 height 22
drag, startPoint x: 219, startPoint y: 244, endPoint x: 223, endPoint y: 241, distance: 5.4
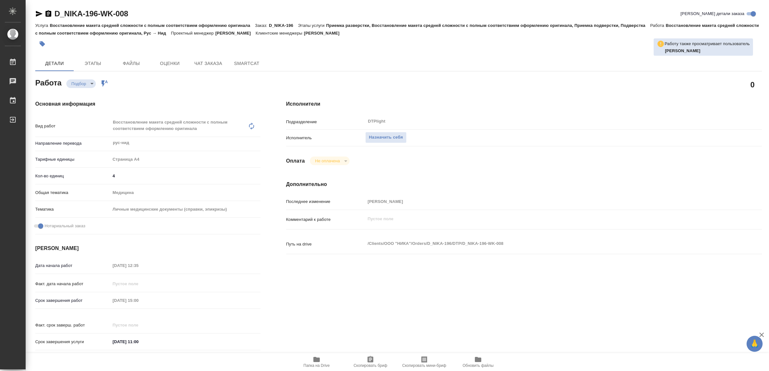
click at [314, 360] on icon "button" at bounding box center [316, 359] width 6 height 5
click at [391, 133] on button "Назначить себя" at bounding box center [385, 137] width 41 height 11
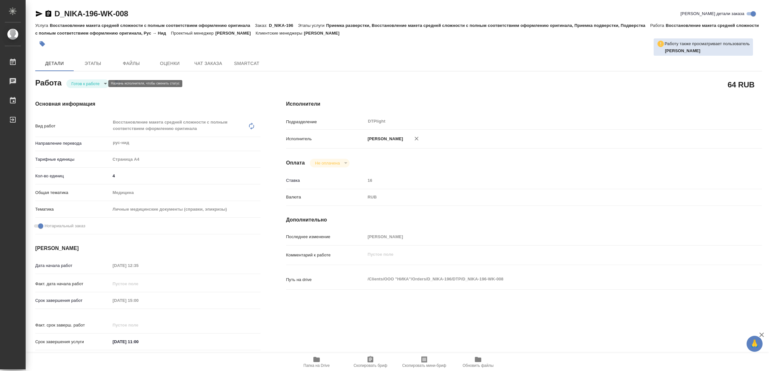
click at [95, 81] on body "🙏 .cls-1 fill:#fff; AWATERA Yamkovenko [PERSON_NAME] Работы Чаты График Выйти D…" at bounding box center [384, 185] width 769 height 371
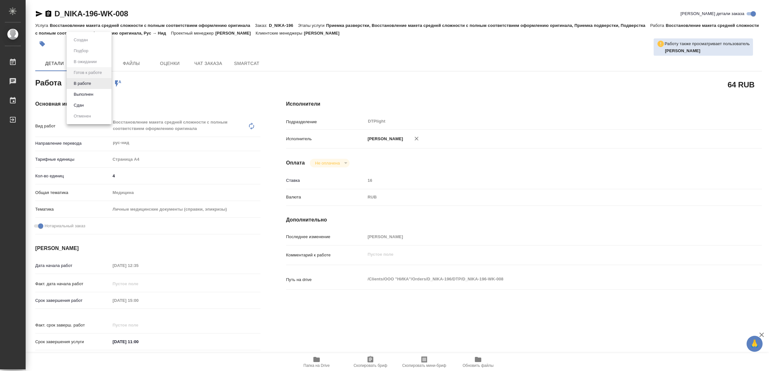
click at [95, 81] on li "В работе" at bounding box center [89, 83] width 45 height 11
type textarea "x"
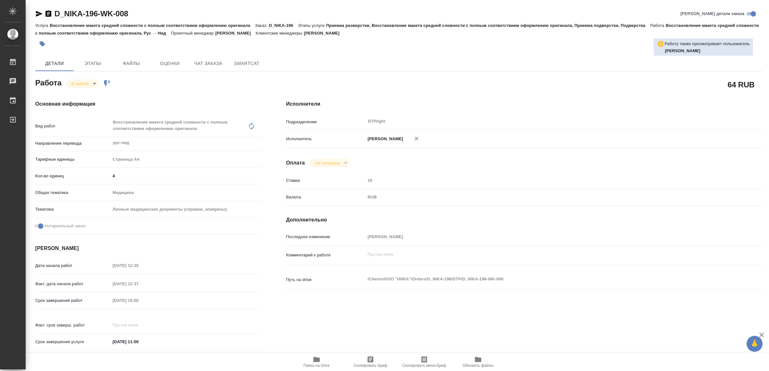
type textarea "x"
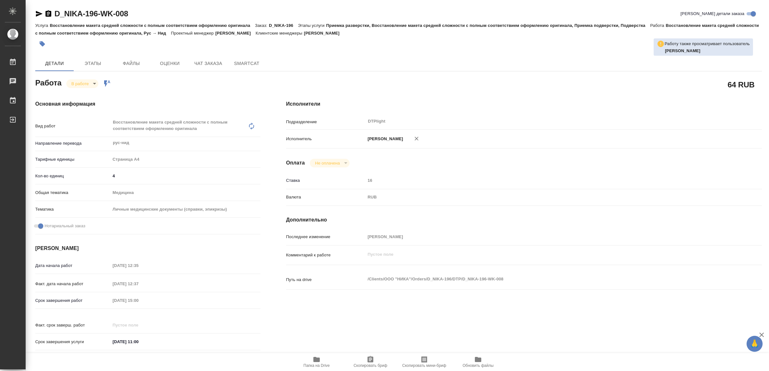
type textarea "x"
click at [38, 13] on icon "button" at bounding box center [39, 14] width 7 height 6
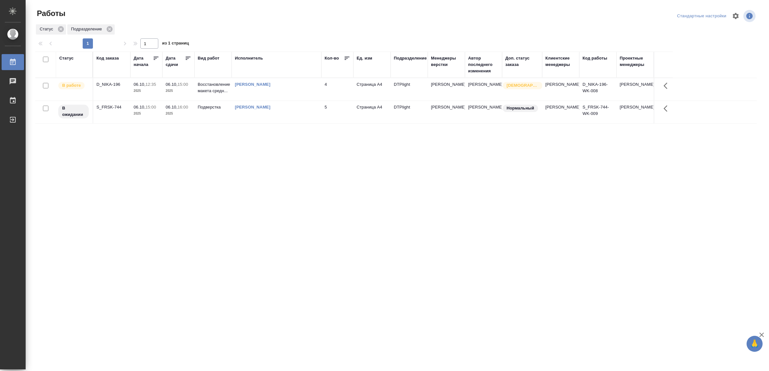
drag, startPoint x: 263, startPoint y: 364, endPoint x: 243, endPoint y: 390, distance: 32.5
click at [243, 371] on html "🙏 .cls-1 fill:#fff; AWATERA Yamkovenko [PERSON_NAME] Работы Чаты График Выйти Р…" at bounding box center [384, 185] width 769 height 371
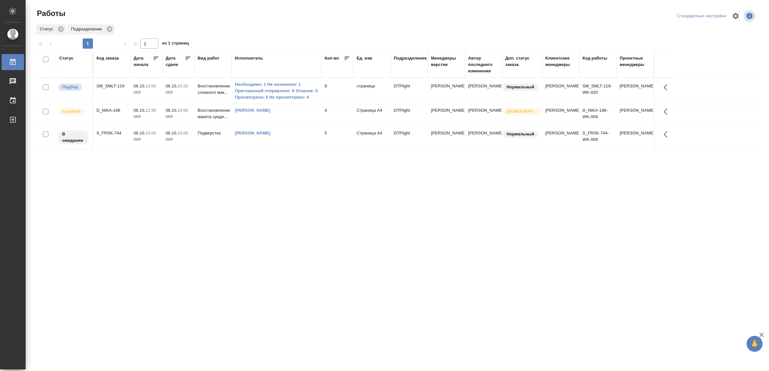
drag, startPoint x: 245, startPoint y: 230, endPoint x: 244, endPoint y: 225, distance: 4.6
drag, startPoint x: 244, startPoint y: 225, endPoint x: 158, endPoint y: 256, distance: 91.8
click at [158, 256] on div "Статус Код заказа Дата начала Дата сдачи Вид работ Исполнитель Кол-во Ед. изм П…" at bounding box center [395, 167] width 721 height 231
click at [343, 93] on td "9" at bounding box center [337, 91] width 32 height 22
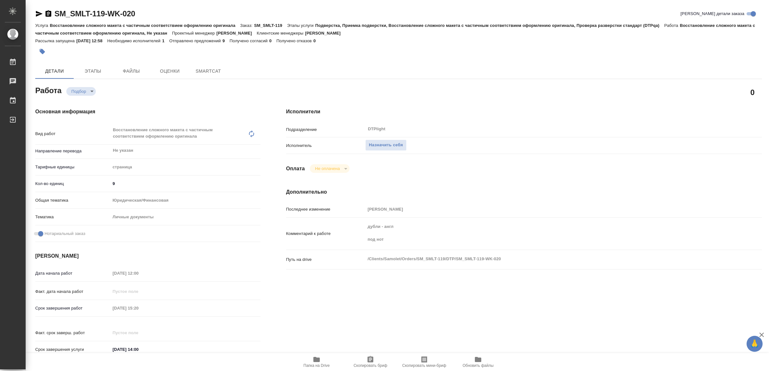
type textarea "x"
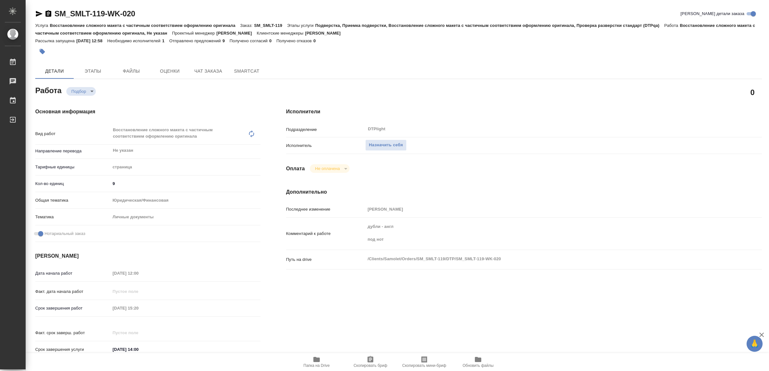
type textarea "x"
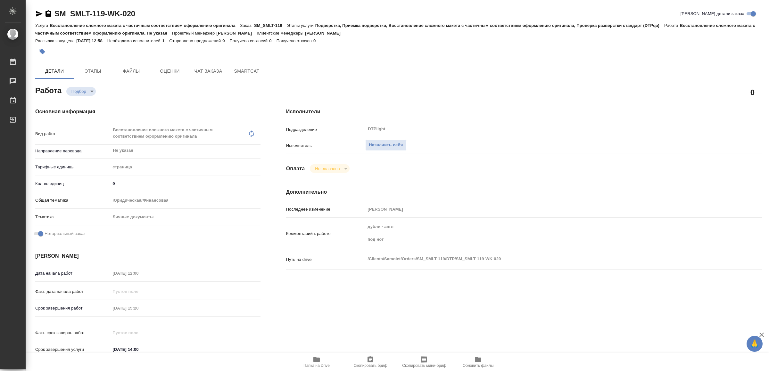
click at [315, 362] on icon "button" at bounding box center [316, 359] width 6 height 5
type textarea "x"
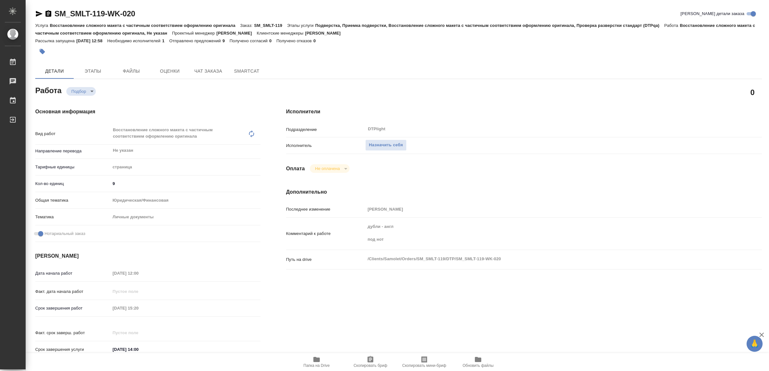
type textarea "x"
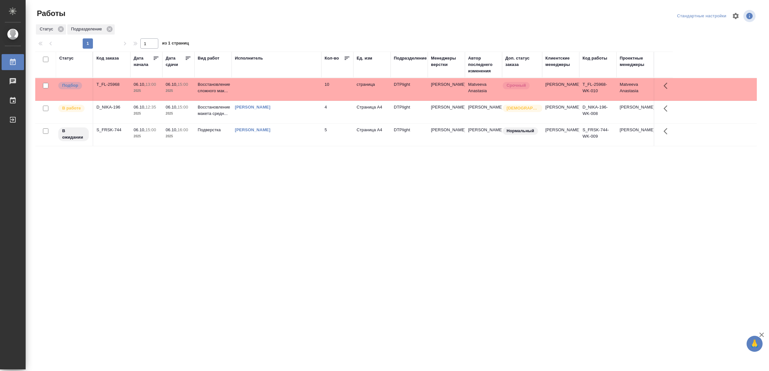
click at [271, 93] on td at bounding box center [277, 89] width 90 height 22
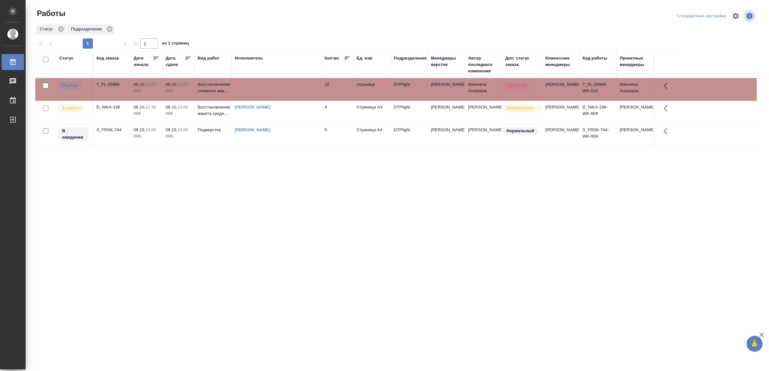
click at [271, 93] on td at bounding box center [277, 89] width 90 height 22
drag, startPoint x: 228, startPoint y: 291, endPoint x: 229, endPoint y: 282, distance: 9.1
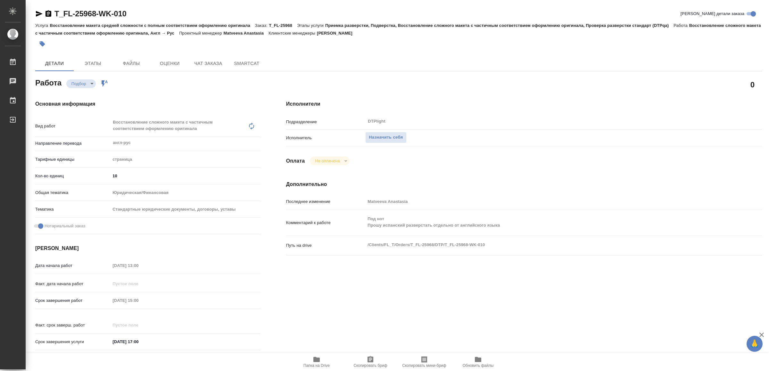
click at [316, 361] on icon "button" at bounding box center [316, 359] width 6 height 5
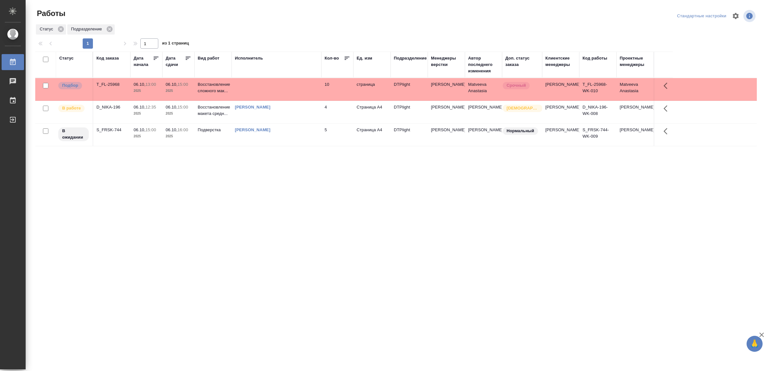
drag, startPoint x: 256, startPoint y: 202, endPoint x: 248, endPoint y: 211, distance: 11.6
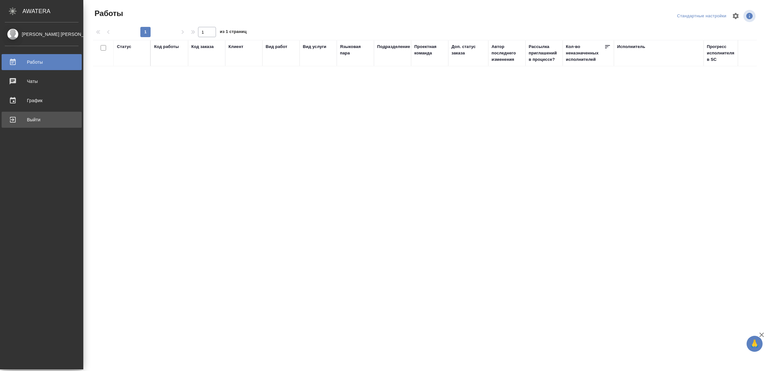
click at [20, 119] on div "Выйти" at bounding box center [42, 120] width 74 height 10
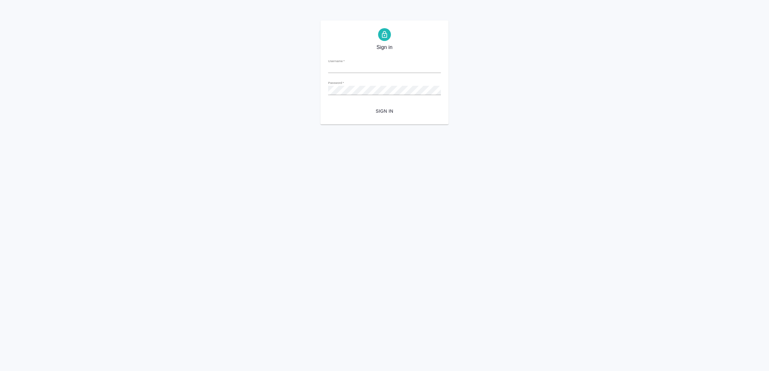
type input "[EMAIL_ADDRESS][DOMAIN_NAME]"
click at [365, 109] on span "Sign in" at bounding box center [384, 111] width 102 height 8
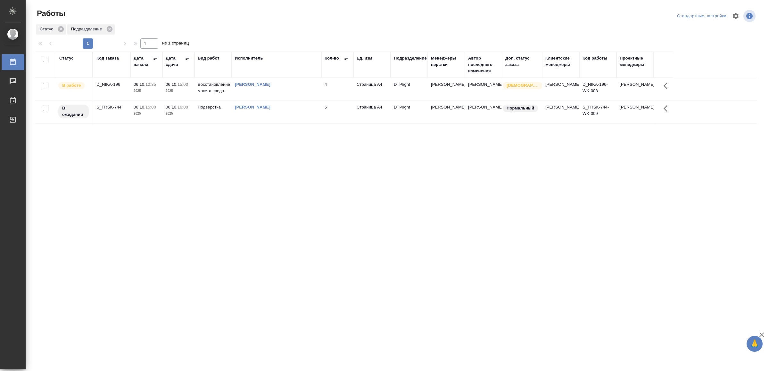
click at [236, 232] on div "Статус Код заказа Дата начала Дата сдачи Вид работ Исполнитель Кол-во Ед. изм П…" at bounding box center [395, 167] width 721 height 231
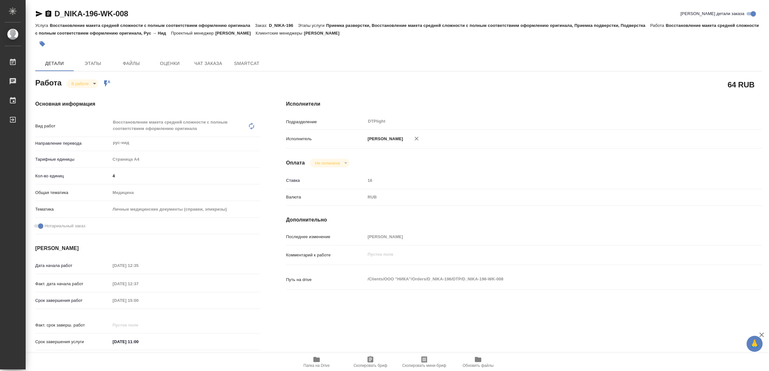
click at [309, 357] on span "Папка на Drive" at bounding box center [316, 362] width 46 height 12
click at [37, 12] on icon "button" at bounding box center [39, 14] width 7 height 6
click at [86, 83] on body "🙏 .cls-1 fill:#fff; AWATERA Yamkovenko Vera Работы 0 Чаты График Выйти D_NIKA-1…" at bounding box center [384, 185] width 769 height 371
click at [91, 92] on button "Выполнен" at bounding box center [83, 94] width 23 height 7
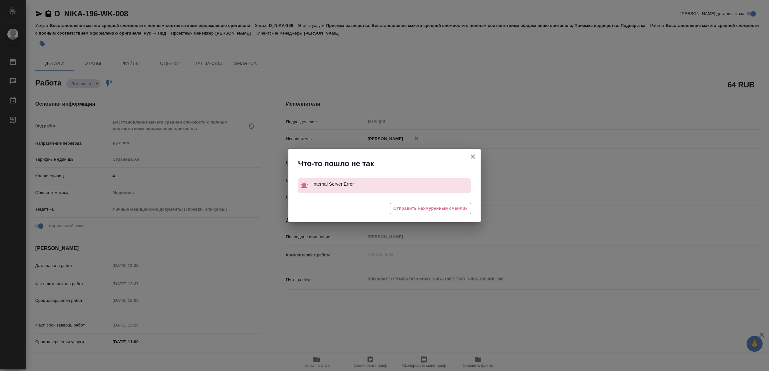
type textarea "x"
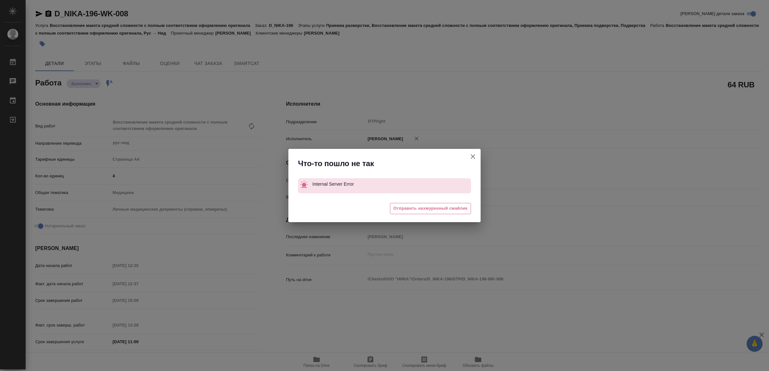
type textarea "x"
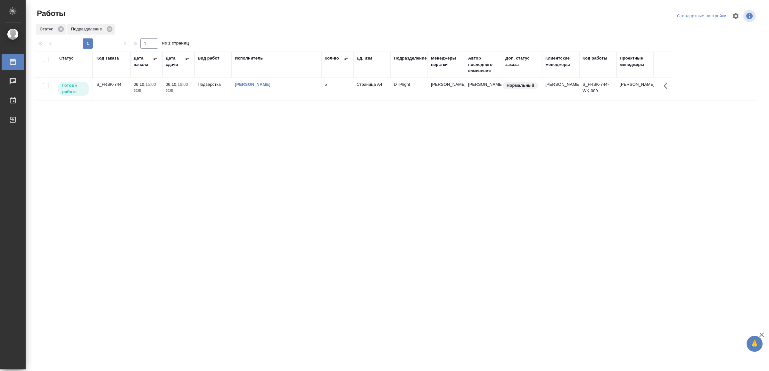
click at [289, 90] on td "Ямковенко Вера" at bounding box center [277, 89] width 90 height 22
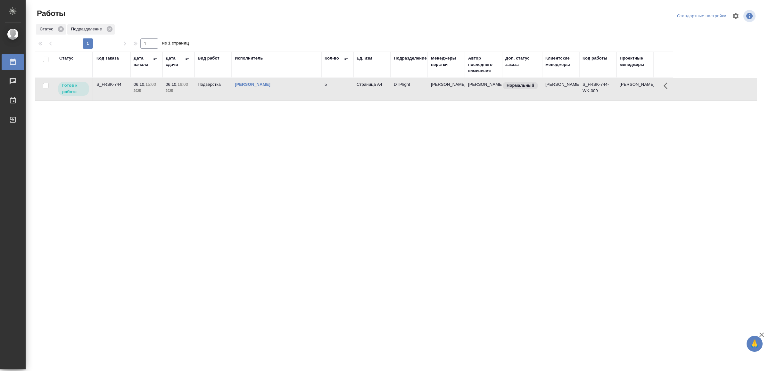
click at [289, 90] on td "[PERSON_NAME]" at bounding box center [277, 89] width 90 height 22
drag, startPoint x: 161, startPoint y: 221, endPoint x: 182, endPoint y: 208, distance: 24.3
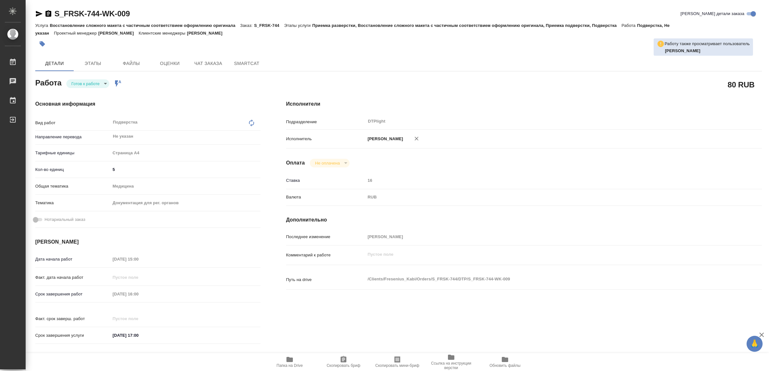
click at [291, 361] on icon "button" at bounding box center [289, 359] width 6 height 5
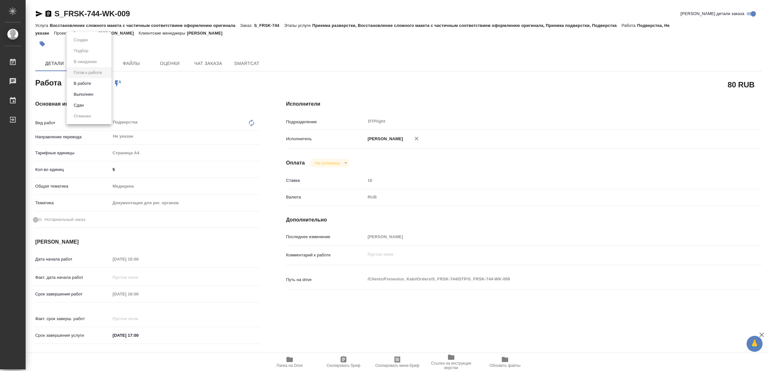
click at [95, 85] on body "🙏 .cls-1 fill:#fff; AWATERA Yamkovenko Vera Работы 0 Чаты График Выйти S_FRSK-7…" at bounding box center [384, 185] width 769 height 371
click at [96, 84] on li "В работе" at bounding box center [89, 83] width 45 height 11
type textarea "x"
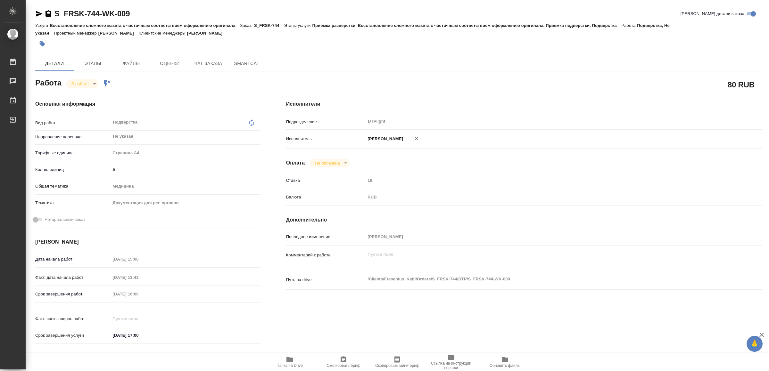
type textarea "x"
click at [37, 12] on icon "button" at bounding box center [39, 14] width 7 height 6
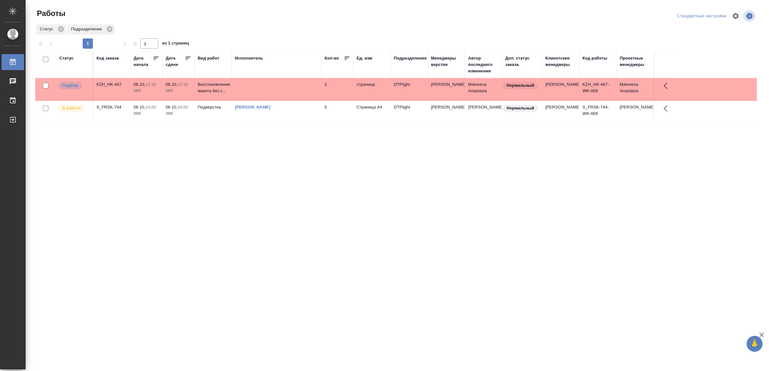
click at [291, 85] on td at bounding box center [277, 89] width 90 height 22
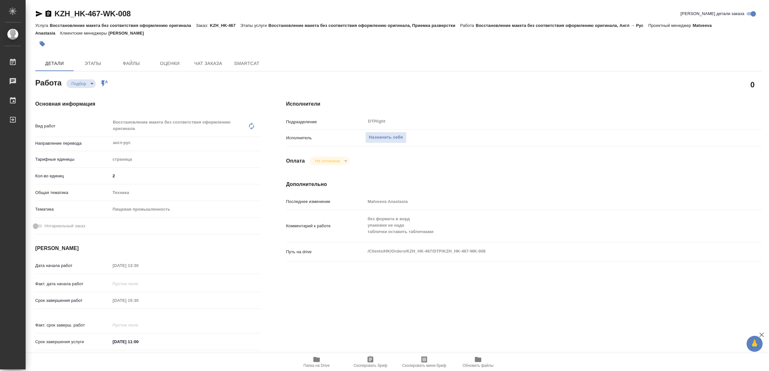
click at [316, 362] on icon "button" at bounding box center [316, 359] width 6 height 5
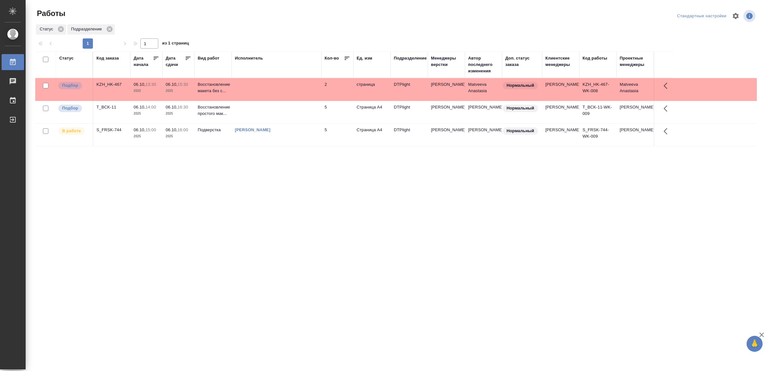
click at [282, 116] on td at bounding box center [277, 112] width 90 height 22
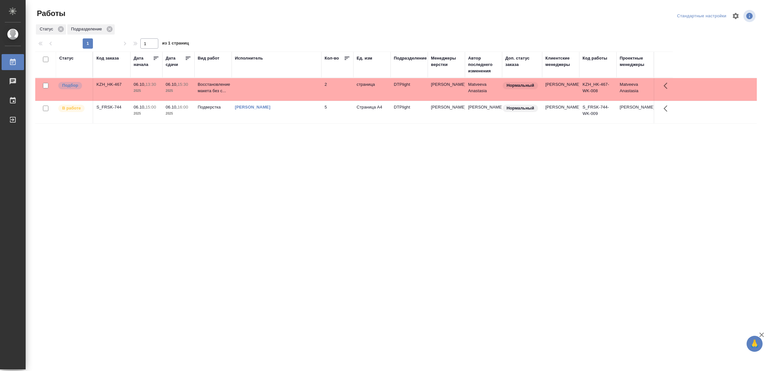
drag, startPoint x: 214, startPoint y: 269, endPoint x: 215, endPoint y: 262, distance: 7.4
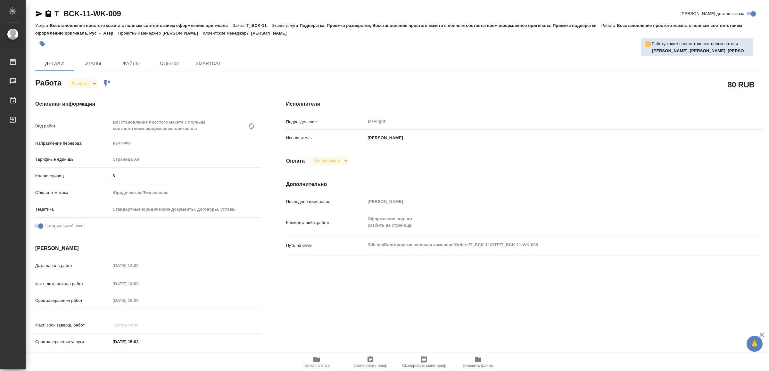
click at [313, 361] on icon "button" at bounding box center [317, 360] width 8 height 8
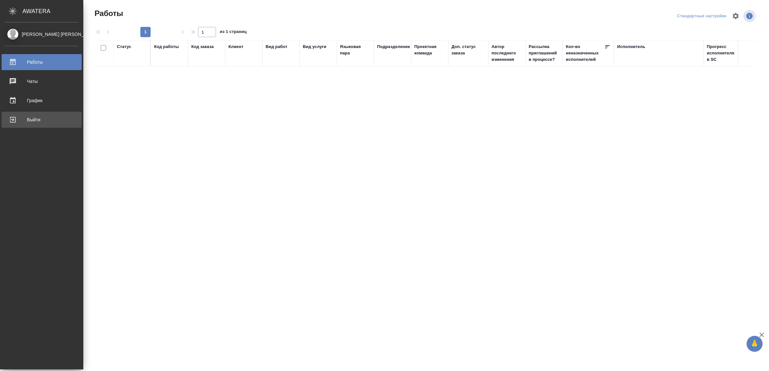
click at [24, 117] on div "Выйти" at bounding box center [42, 120] width 74 height 10
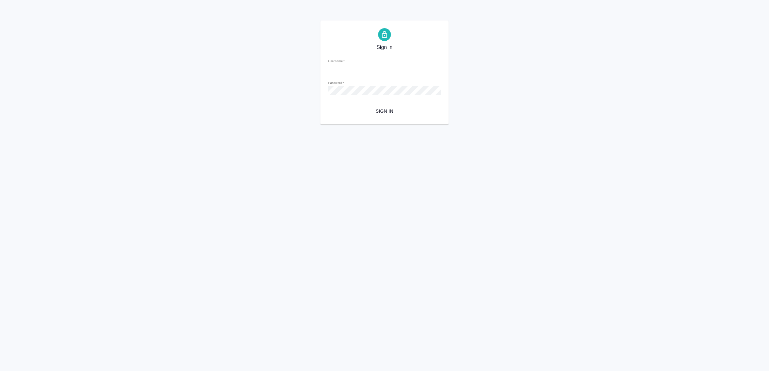
type input "v.yamkovenko@awatera.com"
click at [363, 113] on span "Sign in" at bounding box center [384, 111] width 102 height 8
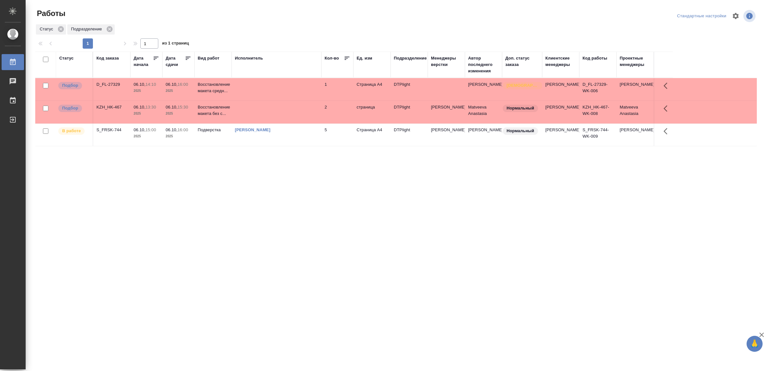
click at [266, 92] on td at bounding box center [277, 89] width 90 height 22
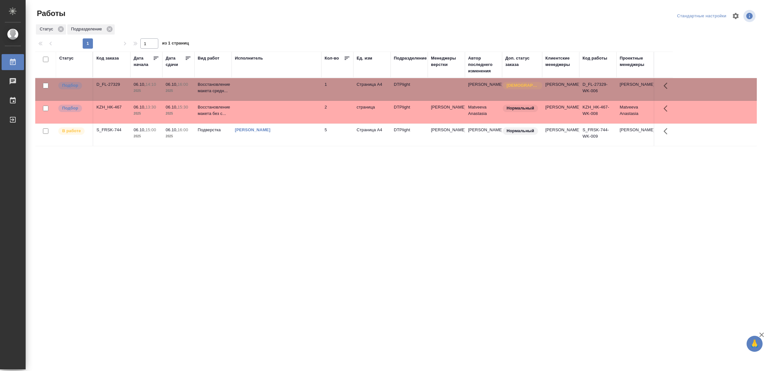
click at [266, 93] on td at bounding box center [277, 89] width 90 height 22
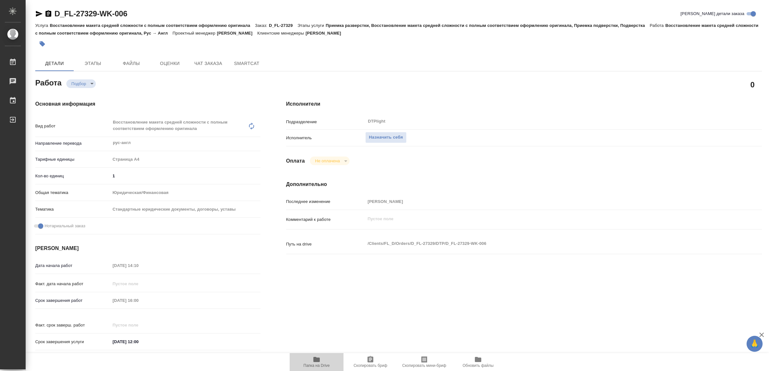
click at [316, 358] on icon "button" at bounding box center [316, 359] width 6 height 5
click at [400, 138] on span "Назначить себя" at bounding box center [386, 137] width 34 height 7
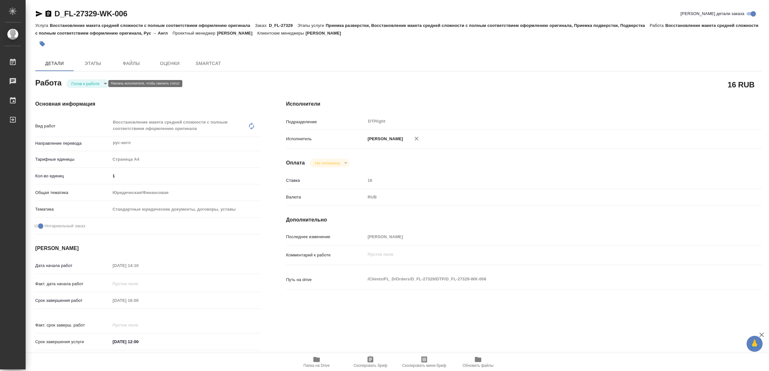
click at [86, 83] on body "🙏 .cls-1 fill:#fff; AWATERA Yamkovenko Vera Работы Чаты График Выйти D_FL-27329…" at bounding box center [384, 185] width 769 height 371
click at [86, 83] on button "В работе" at bounding box center [82, 83] width 21 height 7
type textarea "x"
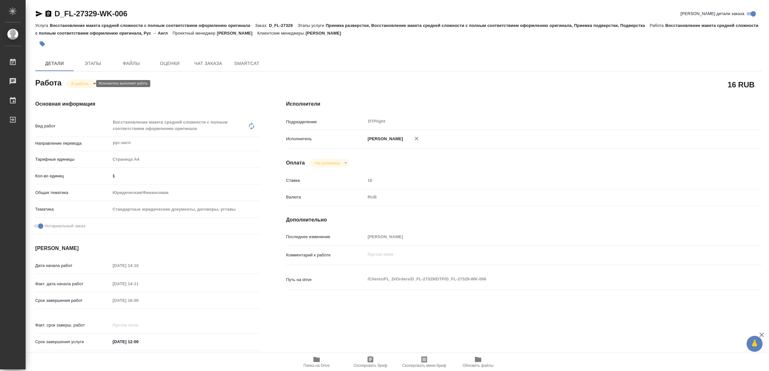
type textarea "x"
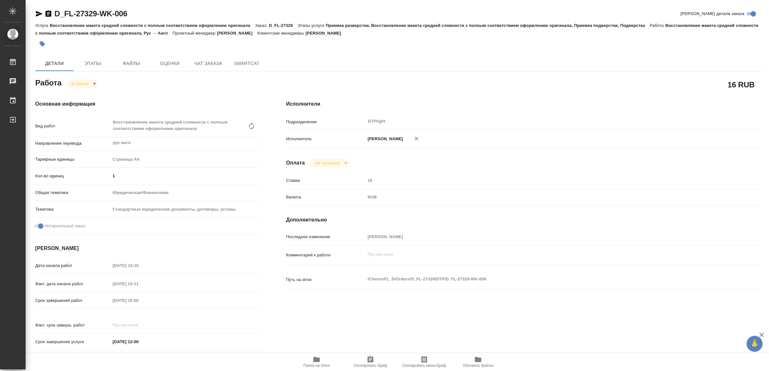
type textarea "x"
click at [38, 13] on icon "button" at bounding box center [39, 14] width 8 height 8
type textarea "x"
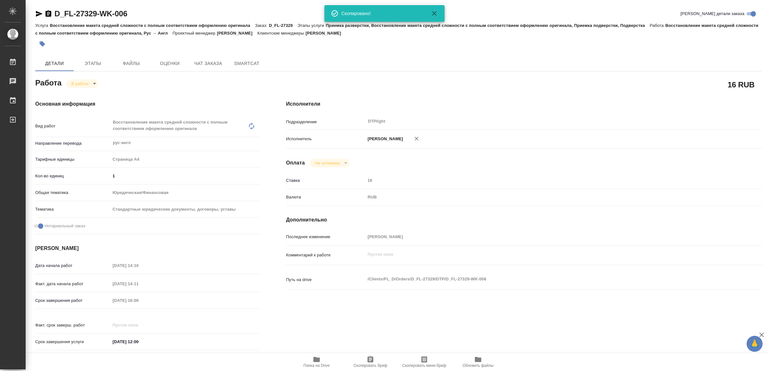
type textarea "x"
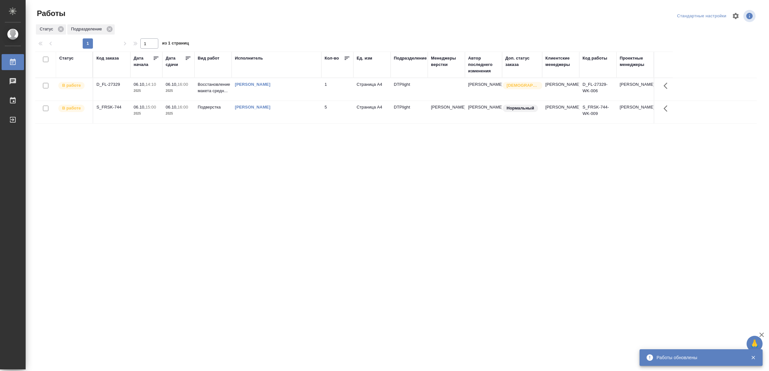
click at [151, 216] on div "Статус Код заказа Дата начала Дата сдачи Вид работ Исполнитель Кол-во Ед. изм П…" at bounding box center [395, 167] width 721 height 231
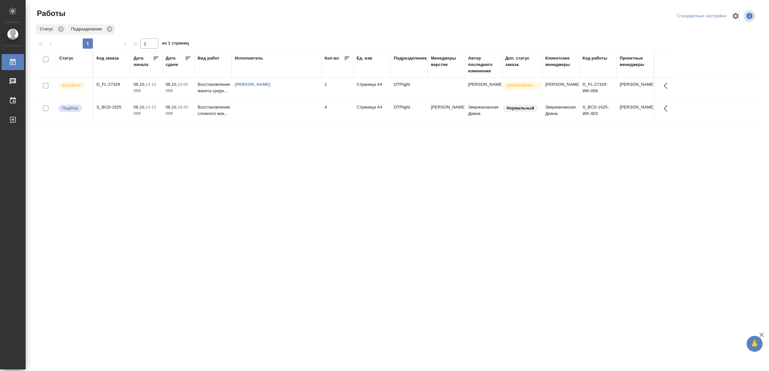
click at [298, 122] on td at bounding box center [277, 112] width 90 height 22
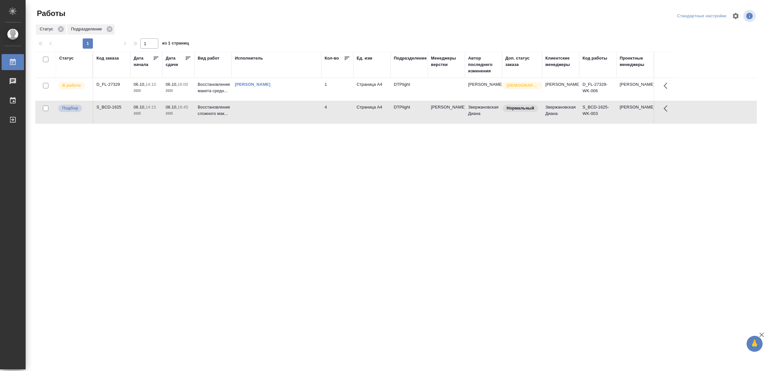
click at [298, 122] on td at bounding box center [277, 112] width 90 height 22
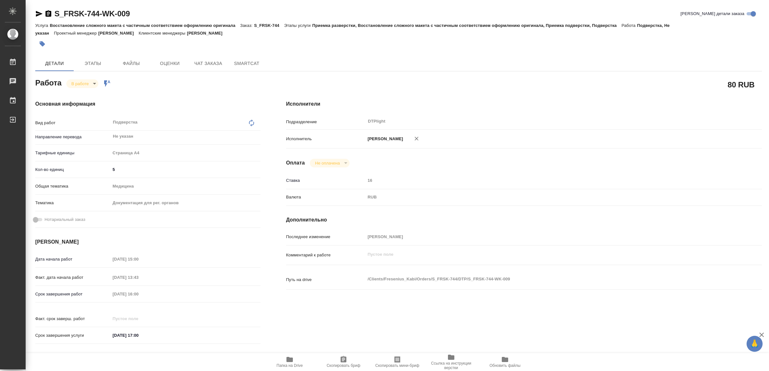
click at [39, 13] on icon "button" at bounding box center [39, 14] width 7 height 6
click at [83, 82] on body "🙏 .cls-1 fill:#fff; AWATERA Yamkovenko Vera Работы 0 Чаты График Выйти S_FRSK-7…" at bounding box center [384, 185] width 769 height 371
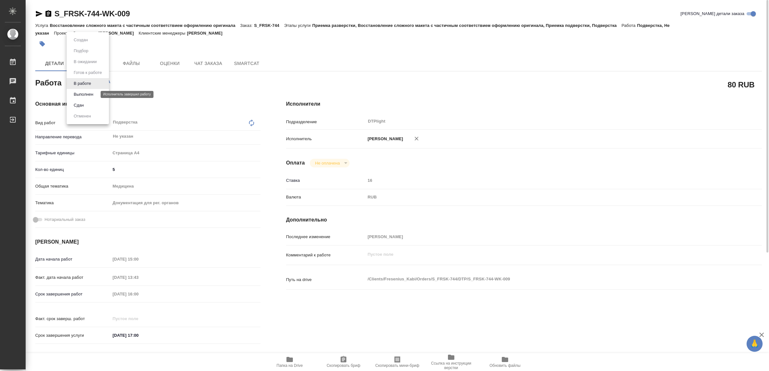
click at [86, 93] on button "Выполнен" at bounding box center [83, 94] width 23 height 7
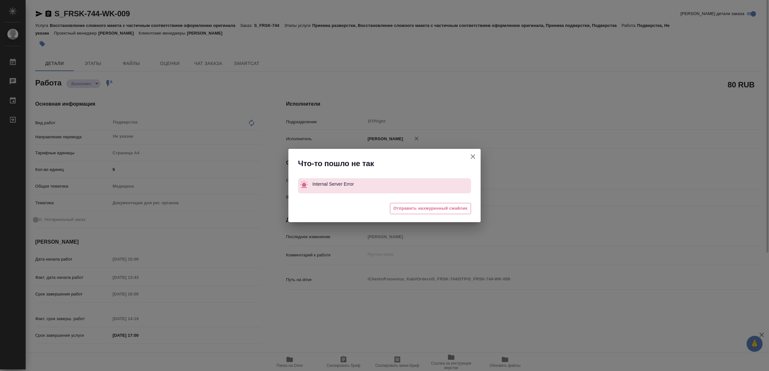
type textarea "x"
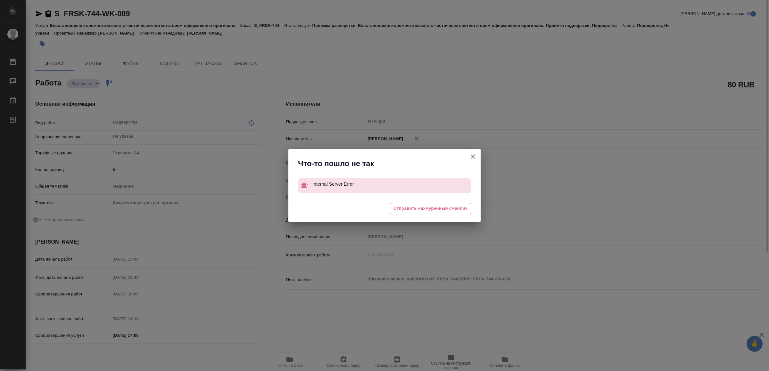
type textarea "x"
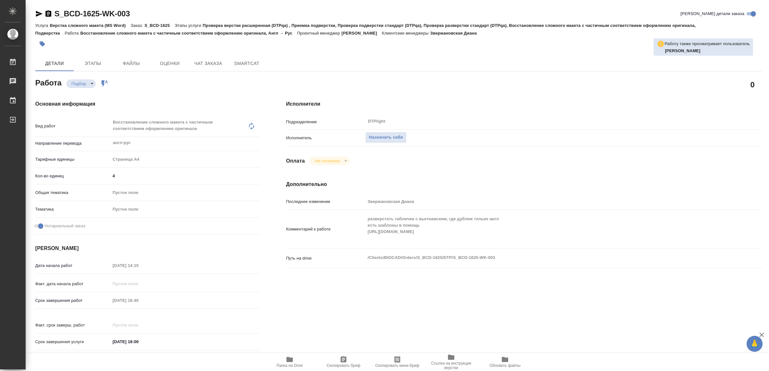
click at [287, 360] on icon "button" at bounding box center [289, 359] width 6 height 5
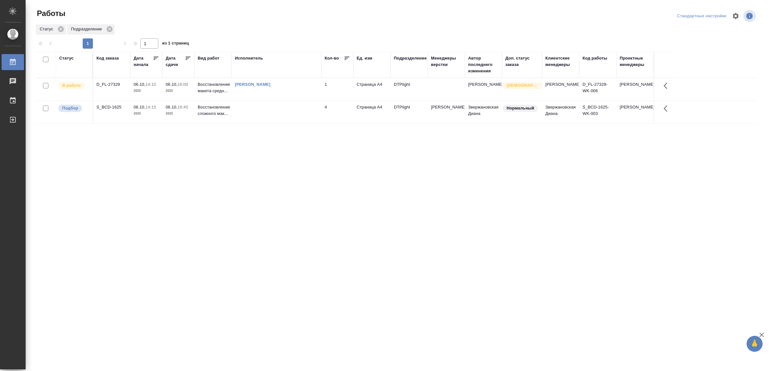
click at [314, 86] on div "[PERSON_NAME]" at bounding box center [276, 84] width 83 height 6
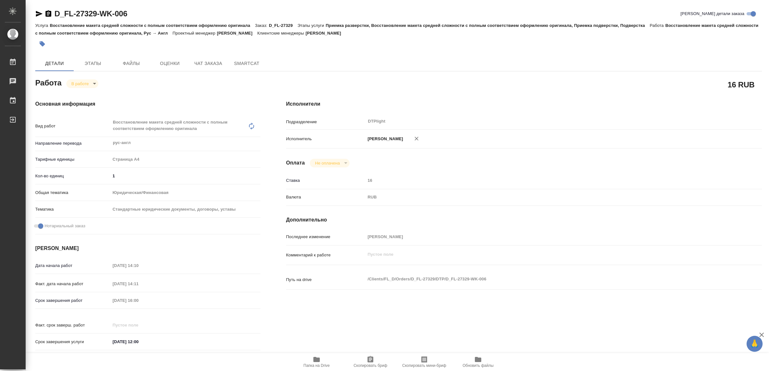
click at [315, 358] on icon "button" at bounding box center [316, 359] width 6 height 5
drag, startPoint x: 37, startPoint y: 11, endPoint x: 107, endPoint y: 136, distance: 143.7
click at [37, 12] on icon "button" at bounding box center [39, 14] width 8 height 8
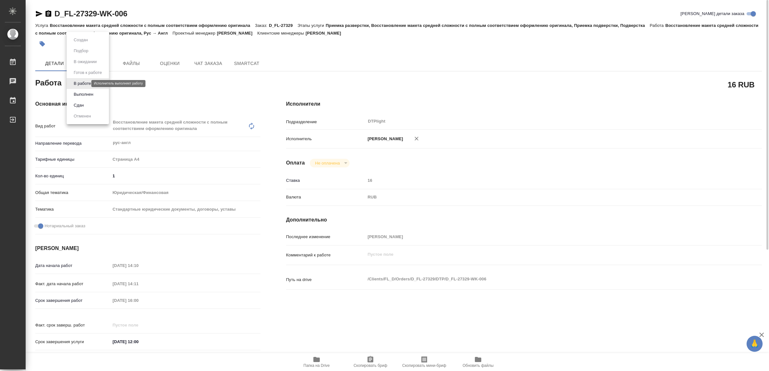
click at [80, 83] on body "🙏 .cls-1 fill:#fff; AWATERA Yamkovenko [PERSON_NAME] Работы 0 Чаты График Выйти…" at bounding box center [384, 185] width 769 height 371
click at [85, 100] on li "Сдан" at bounding box center [88, 105] width 42 height 11
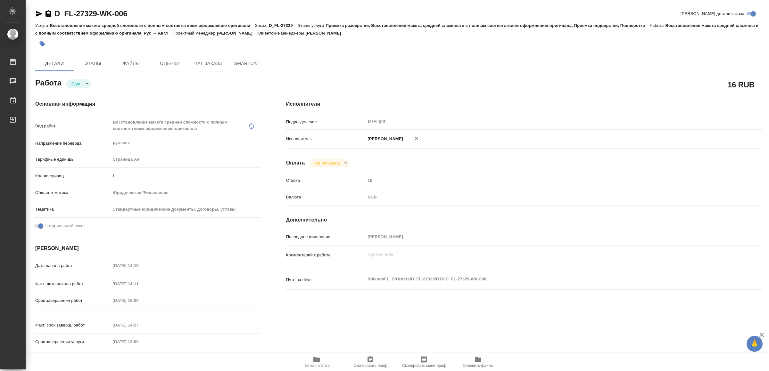
type textarea "x"
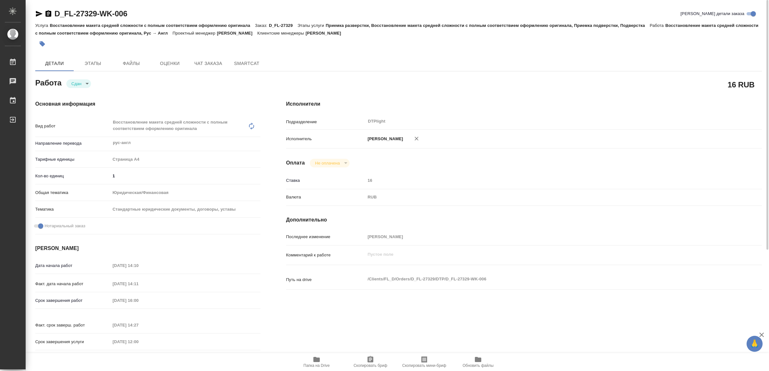
type textarea "x"
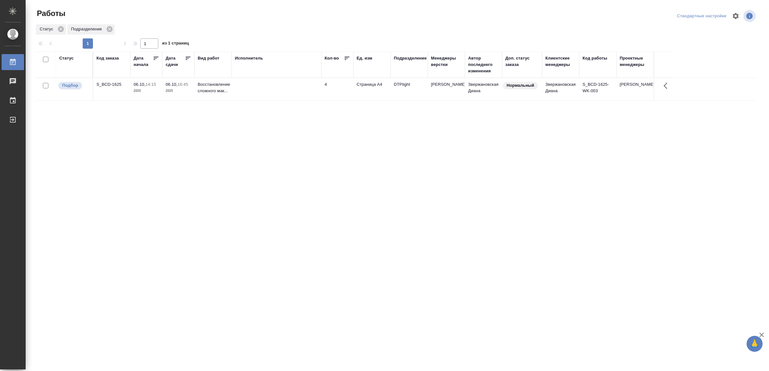
click at [250, 92] on td at bounding box center [277, 89] width 90 height 22
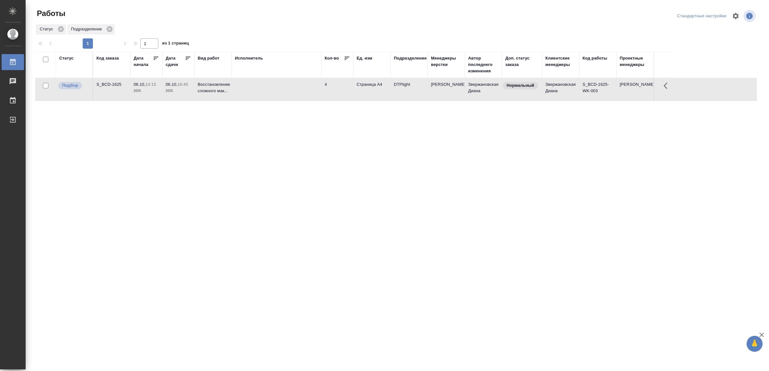
click at [250, 92] on td at bounding box center [277, 89] width 90 height 22
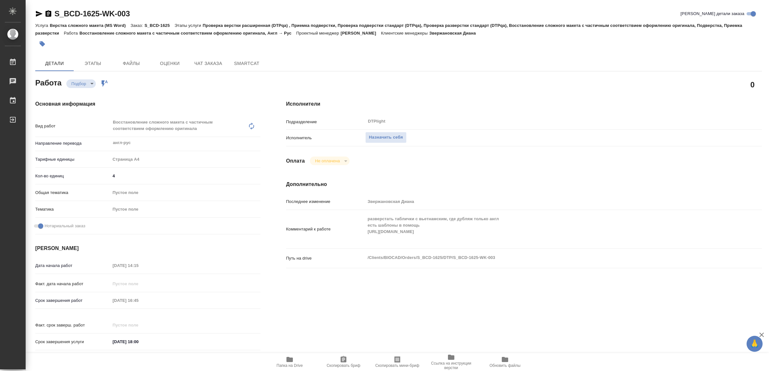
click at [294, 365] on span "Папка на Drive" at bounding box center [289, 366] width 26 height 4
click at [388, 136] on span "Назначить себя" at bounding box center [386, 137] width 34 height 7
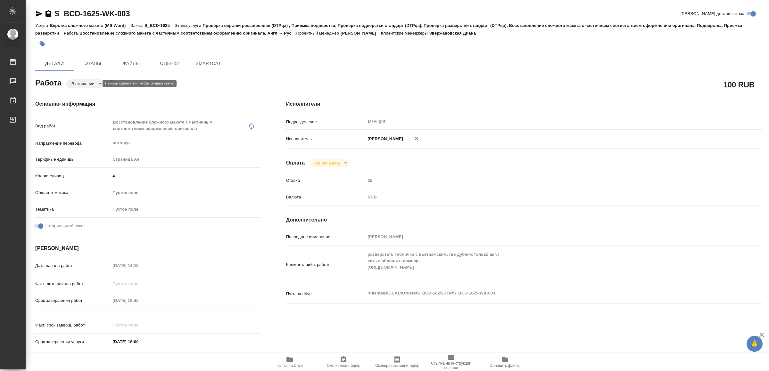
click at [84, 84] on body "🙏 .cls-1 fill:#fff; AWATERA Yamkovenko Vera Работы Чаты График Выйти S_BCD-1625…" at bounding box center [384, 185] width 769 height 371
click at [84, 84] on button "В работе" at bounding box center [82, 83] width 21 height 7
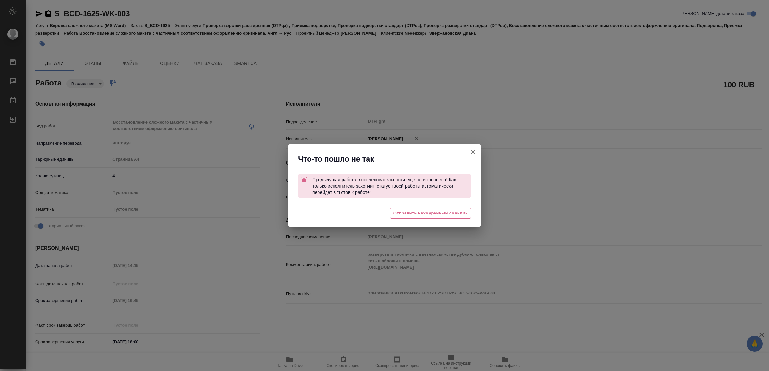
type textarea "x"
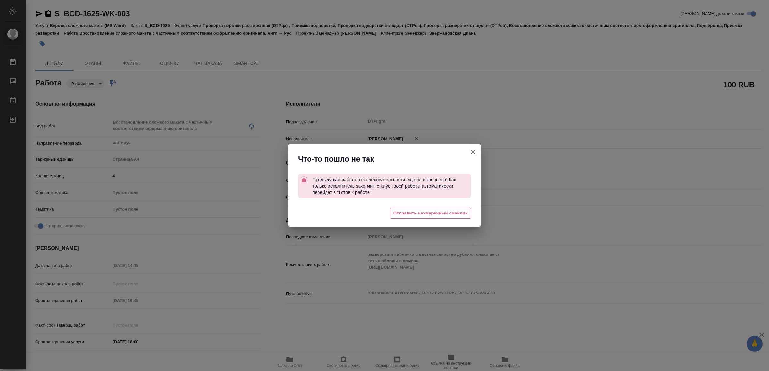
type textarea "x"
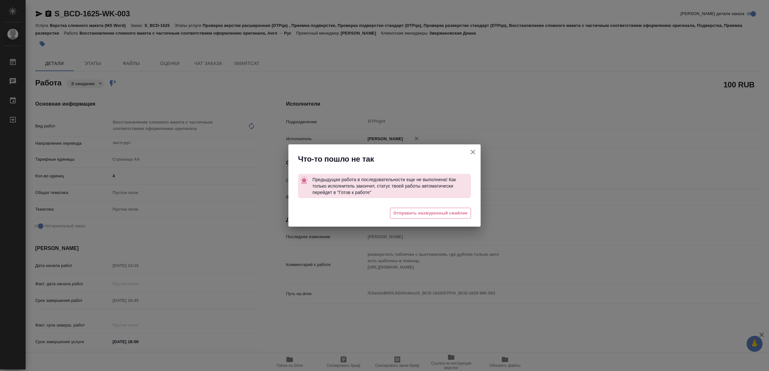
type textarea "x"
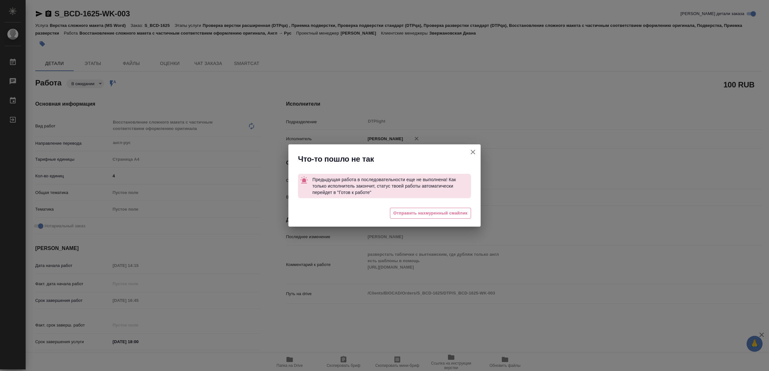
click at [474, 149] on icon "button" at bounding box center [473, 152] width 8 height 8
type textarea "x"
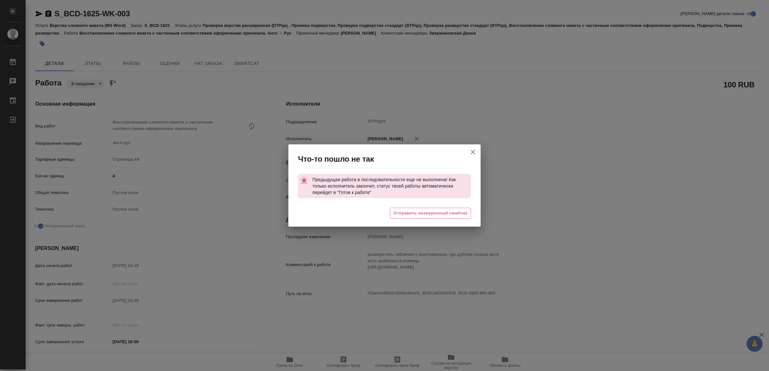
type textarea "x"
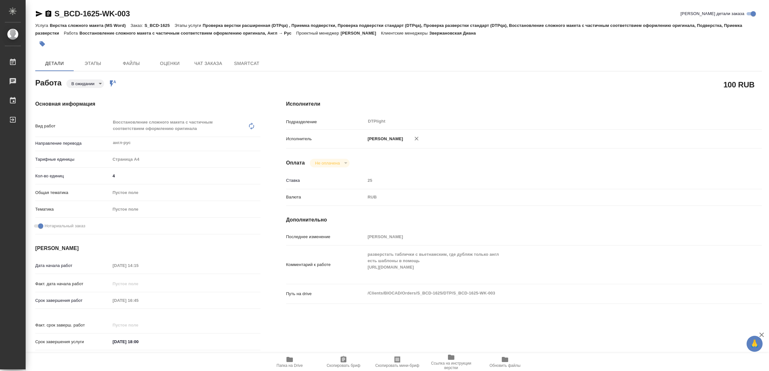
click at [39, 12] on icon "button" at bounding box center [39, 14] width 7 height 6
click at [38, 14] on icon "button" at bounding box center [39, 14] width 7 height 6
click at [90, 83] on body "🙏 .cls-1 fill:#fff; AWATERA Yamkovenko Vera Работы 0 Чаты График Выйти S_BCD-16…" at bounding box center [384, 185] width 769 height 371
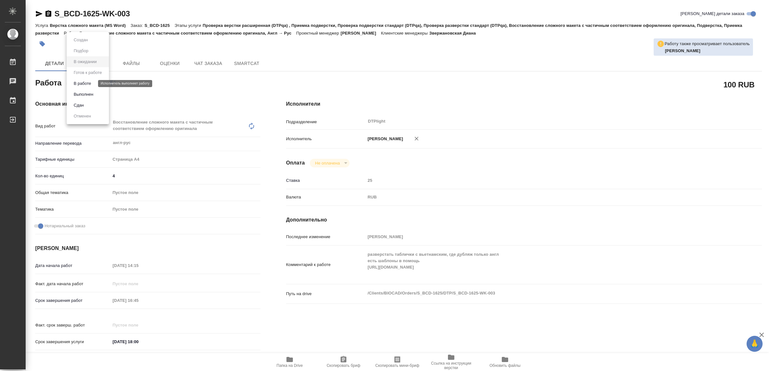
click at [90, 83] on button "В работе" at bounding box center [82, 83] width 21 height 7
type textarea "x"
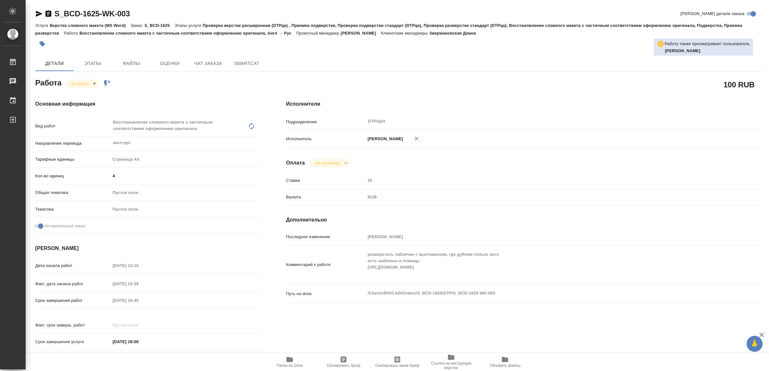
type textarea "x"
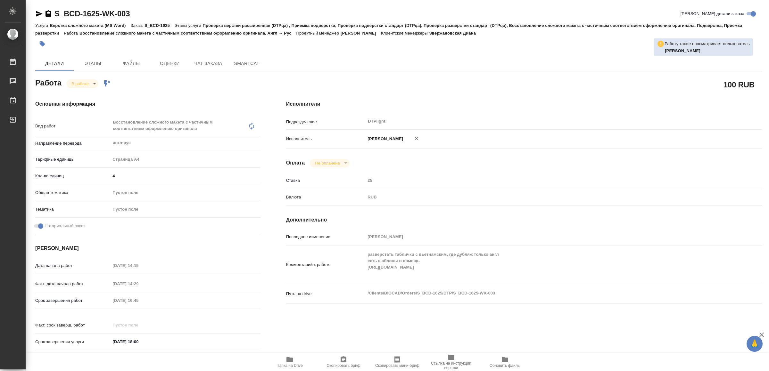
type textarea "x"
click at [356, 270] on div "Комментарий к работе разверстать таблички с вьетнамским, где дубляж только англ…" at bounding box center [524, 264] width 476 height 33
click at [292, 365] on span "Папка на Drive" at bounding box center [289, 366] width 26 height 4
click at [288, 361] on icon "button" at bounding box center [289, 359] width 6 height 5
click at [36, 13] on icon "button" at bounding box center [39, 14] width 7 height 6
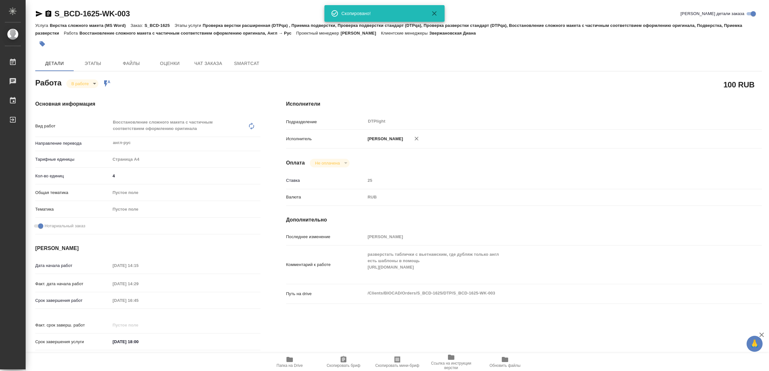
click at [85, 82] on body "🙏 .cls-1 fill:#fff; AWATERA Yamkovenko Vera Работы 0 Чаты График Выйти S_BCD-16…" at bounding box center [384, 185] width 769 height 371
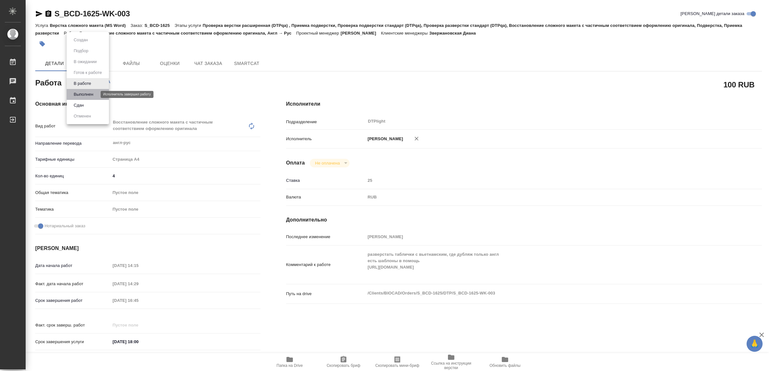
click at [85, 93] on button "Выполнен" at bounding box center [83, 94] width 23 height 7
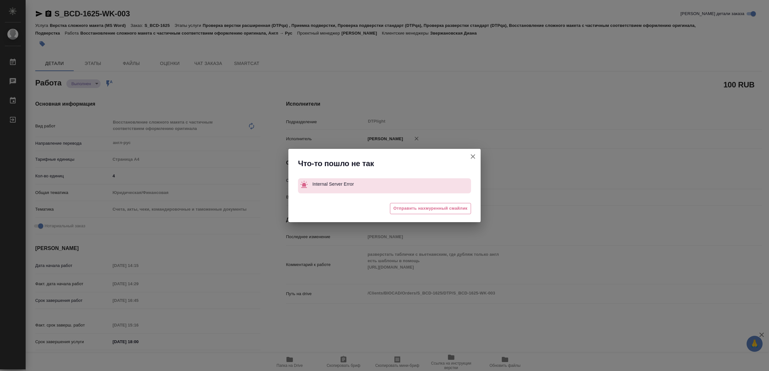
type textarea "x"
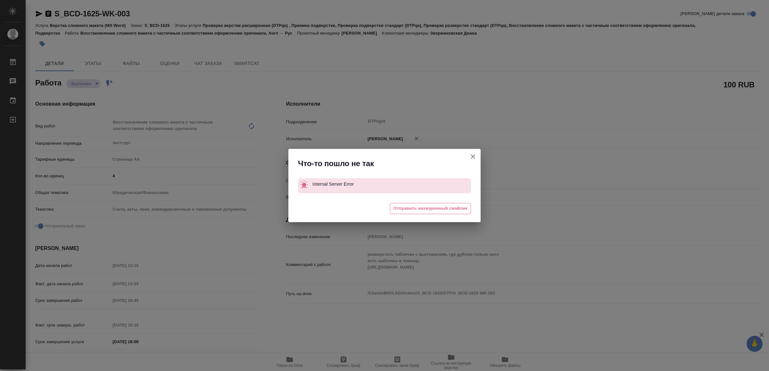
type textarea "x"
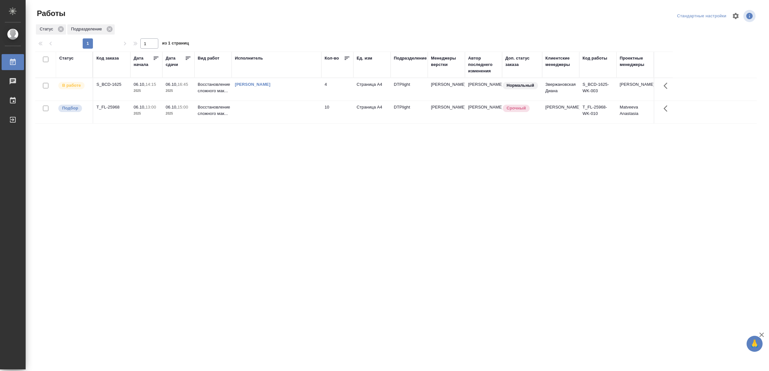
click at [290, 118] on td at bounding box center [277, 112] width 90 height 22
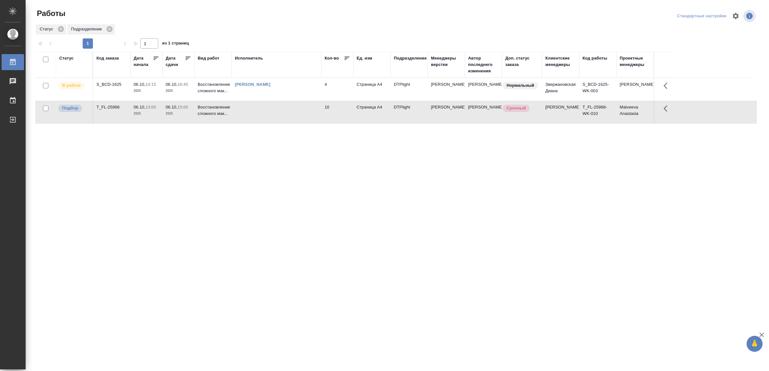
click at [293, 113] on td at bounding box center [277, 112] width 90 height 22
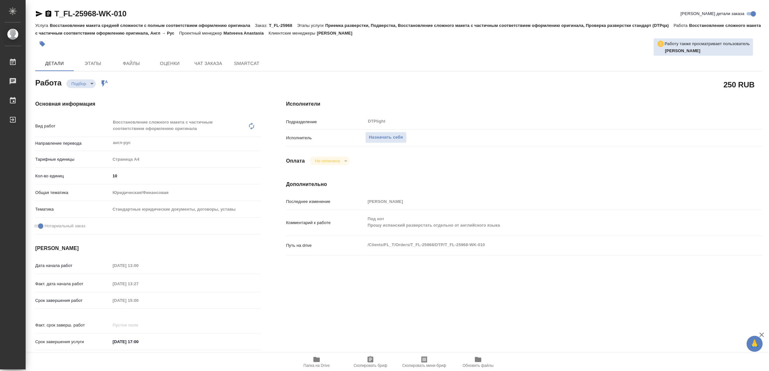
click at [314, 365] on span "Папка на Drive" at bounding box center [316, 366] width 26 height 4
type textarea "x"
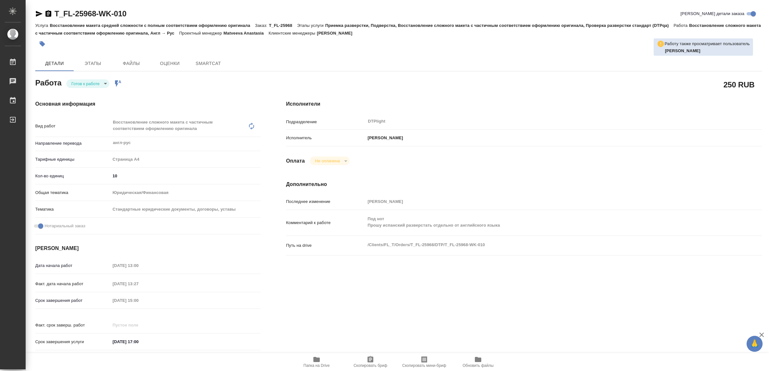
type textarea "x"
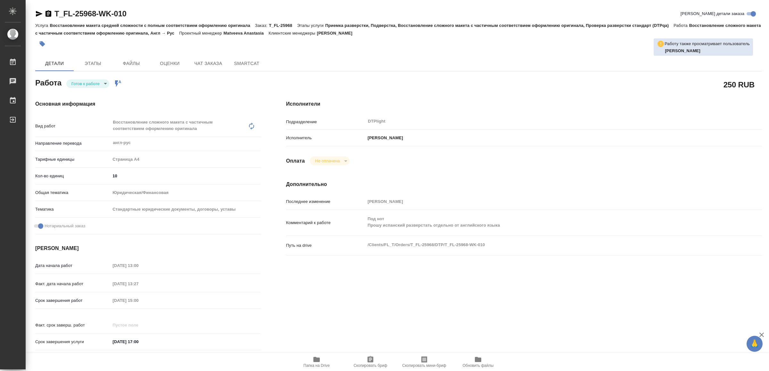
type textarea "x"
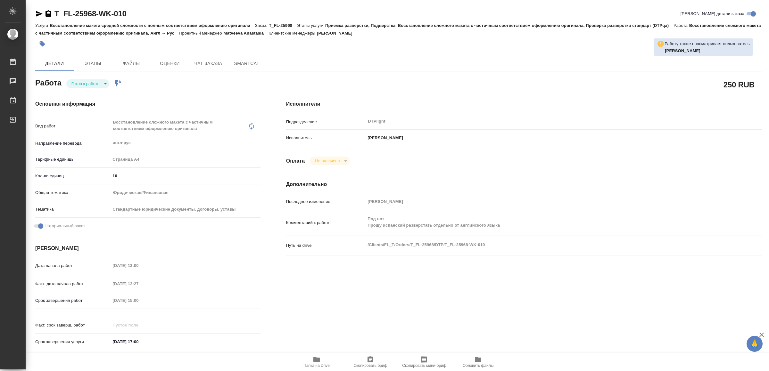
type textarea "x"
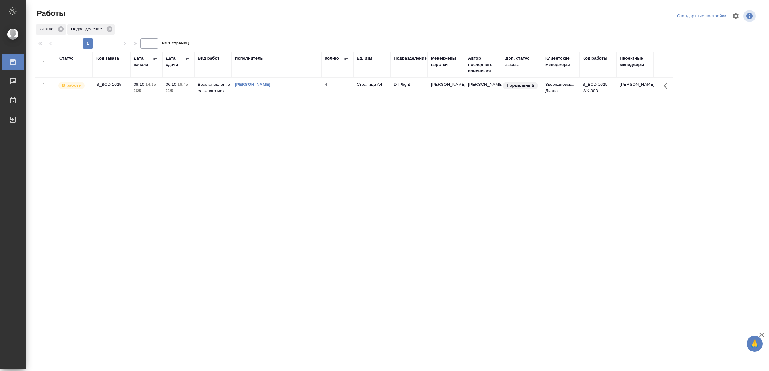
drag, startPoint x: 225, startPoint y: 209, endPoint x: 223, endPoint y: 198, distance: 10.7
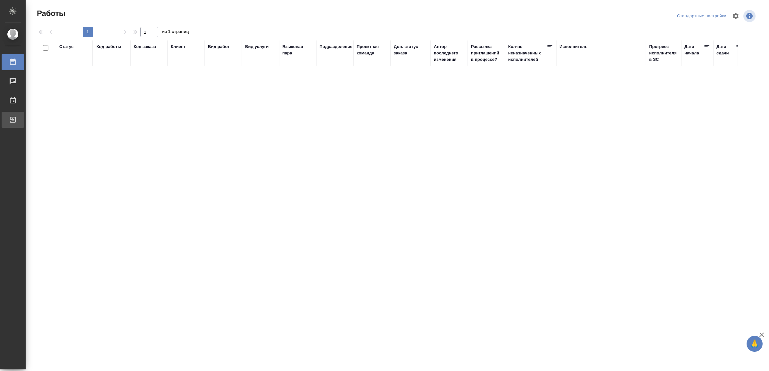
click at [13, 120] on div "Выйти" at bounding box center [5, 120] width 16 height 10
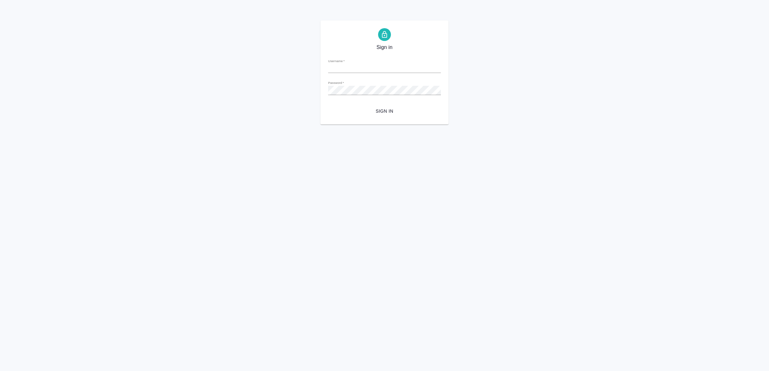
type input "[EMAIL_ADDRESS][DOMAIN_NAME]"
click at [391, 113] on span "Sign in" at bounding box center [384, 111] width 102 height 8
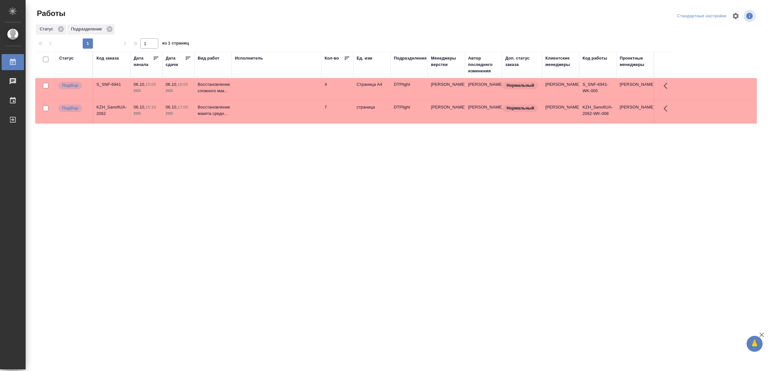
click at [281, 120] on td at bounding box center [277, 112] width 90 height 22
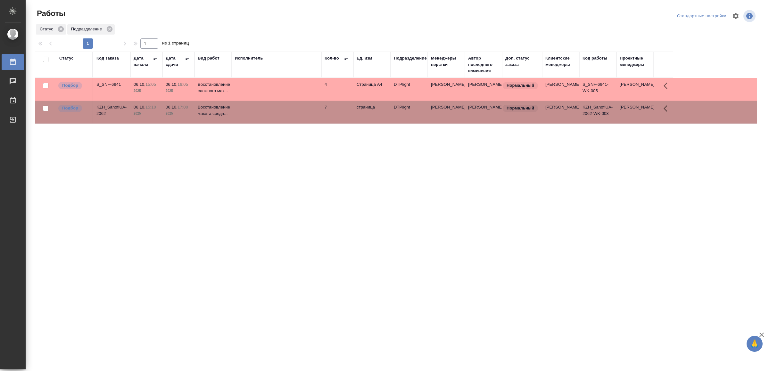
click at [281, 120] on td at bounding box center [277, 112] width 90 height 22
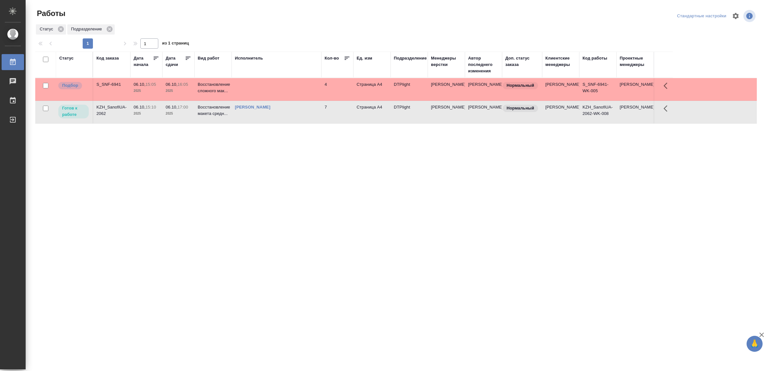
click at [299, 90] on td at bounding box center [277, 89] width 90 height 22
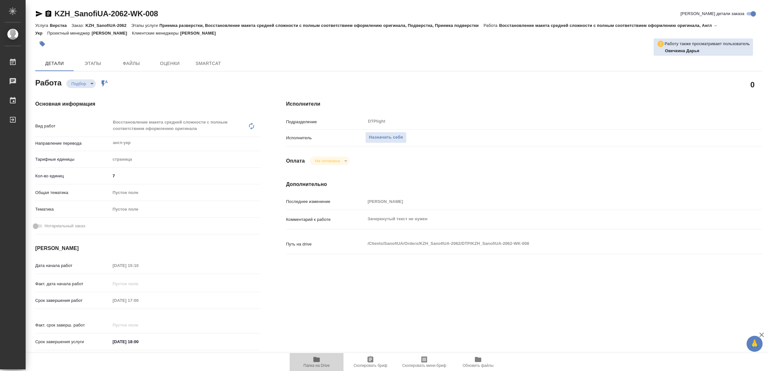
click at [313, 365] on span "Папка на Drive" at bounding box center [316, 366] width 26 height 4
click at [379, 139] on span "Назначить себя" at bounding box center [386, 137] width 34 height 7
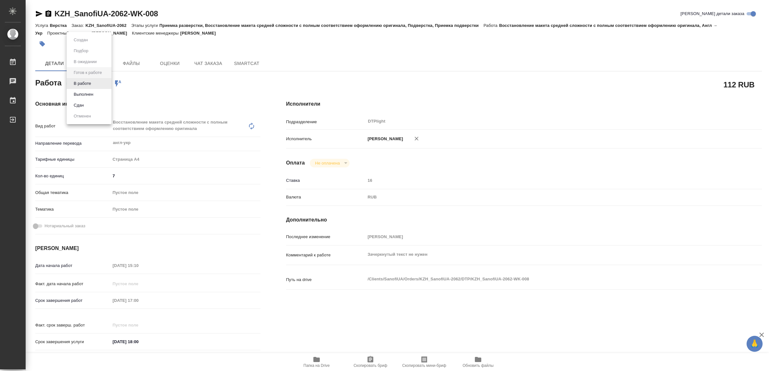
click at [92, 82] on body "🙏 .cls-1 fill:#fff; AWATERA Yamkovenko Vera Работы 0 Чаты График Выйти KZH_Sano…" at bounding box center [384, 185] width 769 height 371
click at [91, 86] on button "В работе" at bounding box center [82, 83] width 21 height 7
type textarea "x"
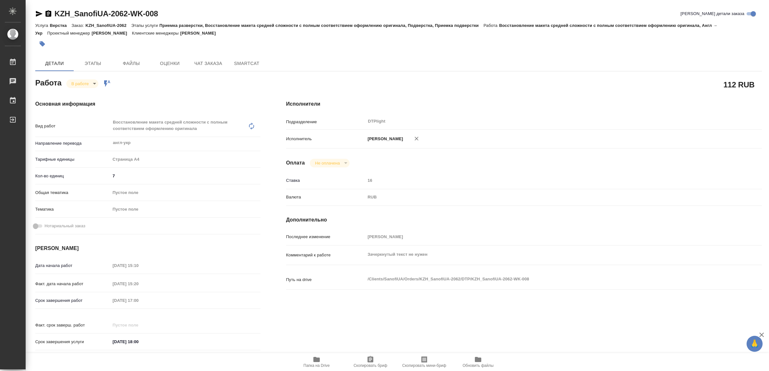
type textarea "x"
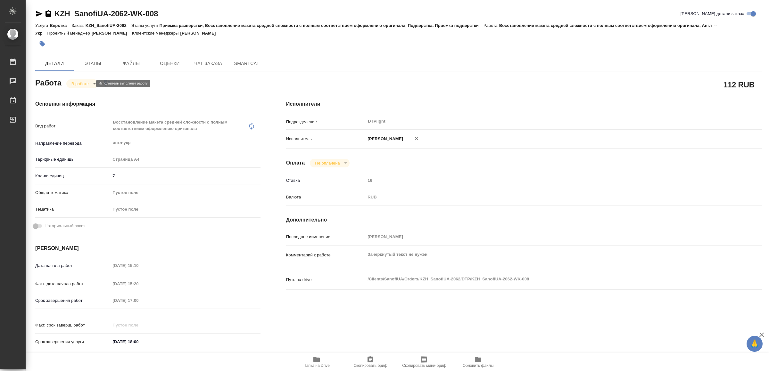
type textarea "x"
click at [38, 14] on icon "button" at bounding box center [39, 14] width 8 height 8
click at [319, 361] on icon "button" at bounding box center [316, 359] width 6 height 5
click at [39, 12] on icon "button" at bounding box center [39, 14] width 7 height 6
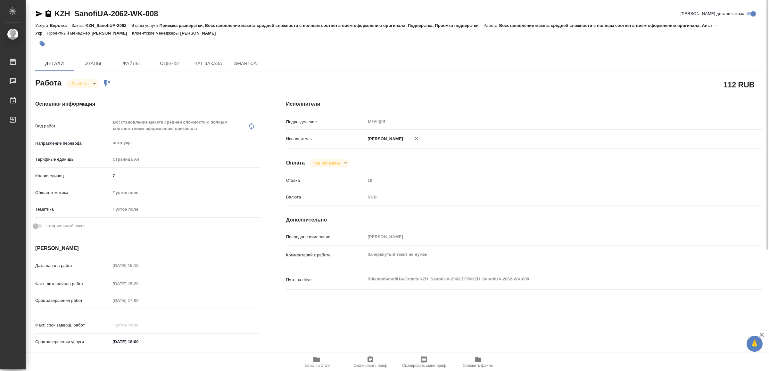
click at [84, 81] on body "🙏 .cls-1 fill:#fff; AWATERA Yamkovenko Vera Работы 0 Чаты График Выйти KZH_Sano…" at bounding box center [384, 185] width 769 height 371
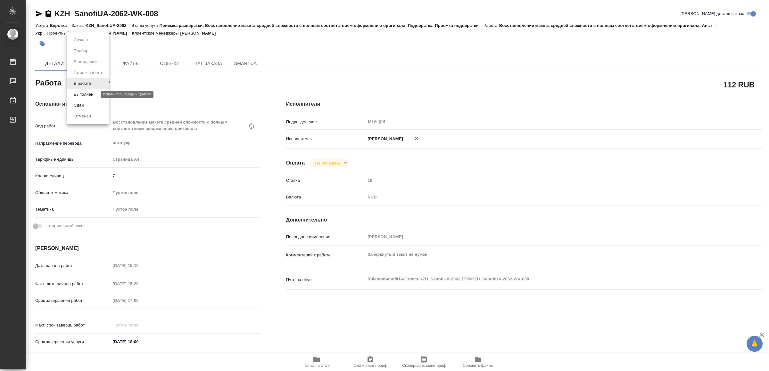
click at [87, 94] on button "Выполнен" at bounding box center [83, 94] width 23 height 7
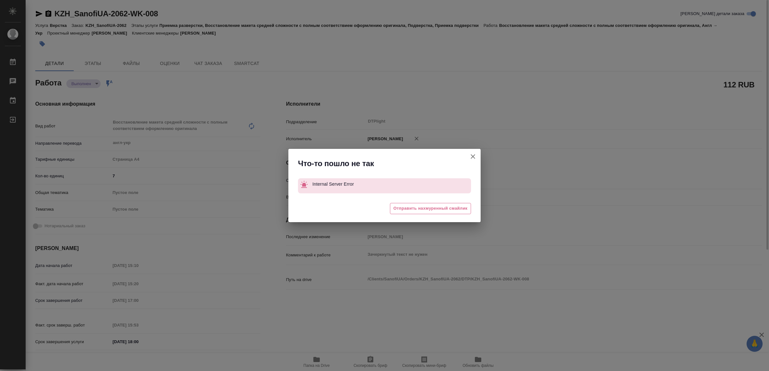
type textarea "x"
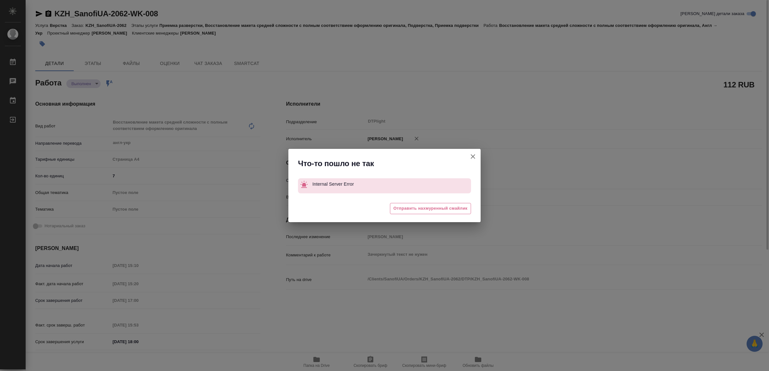
type textarea "x"
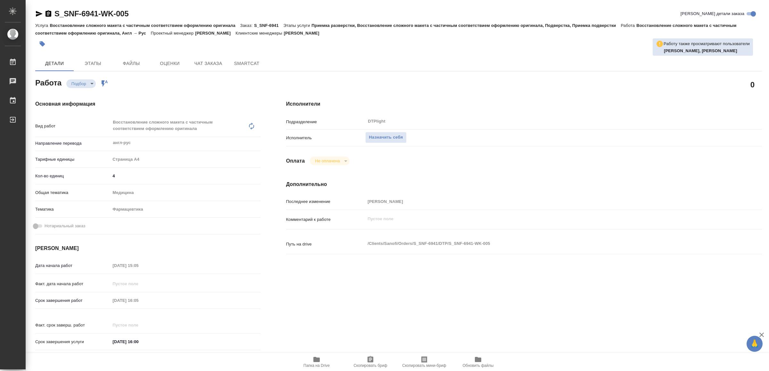
click at [316, 360] on icon "button" at bounding box center [316, 359] width 6 height 5
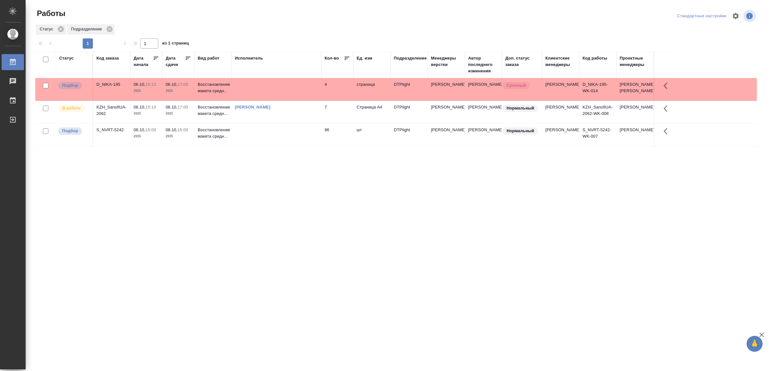
click at [279, 93] on td at bounding box center [277, 89] width 90 height 22
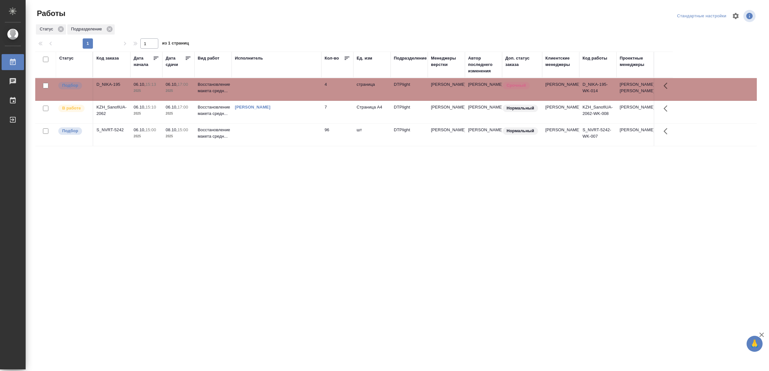
click at [279, 93] on td at bounding box center [277, 89] width 90 height 22
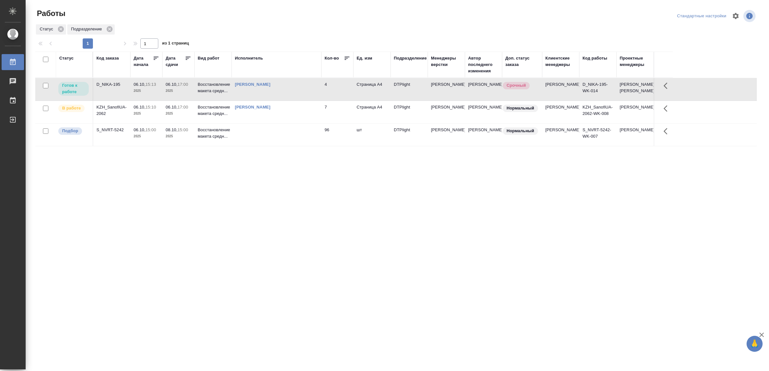
click at [254, 146] on td at bounding box center [277, 135] width 90 height 22
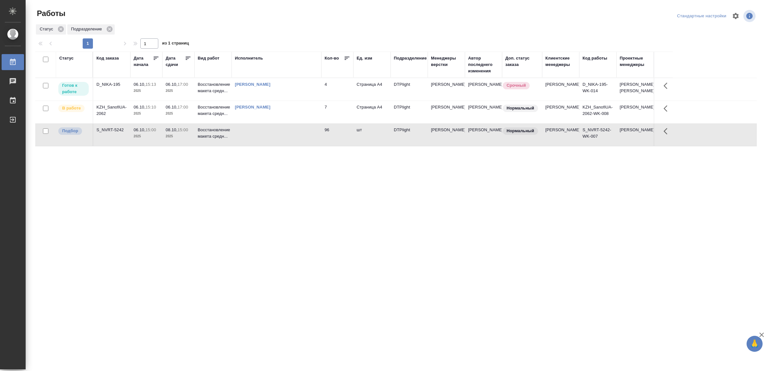
click at [254, 146] on td at bounding box center [277, 135] width 90 height 22
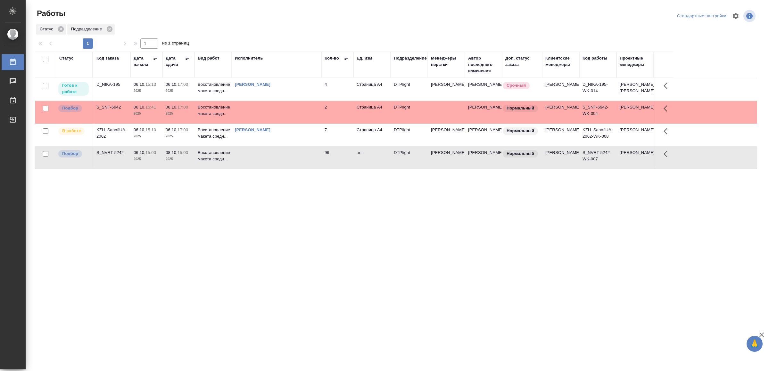
click at [249, 115] on td at bounding box center [277, 112] width 90 height 22
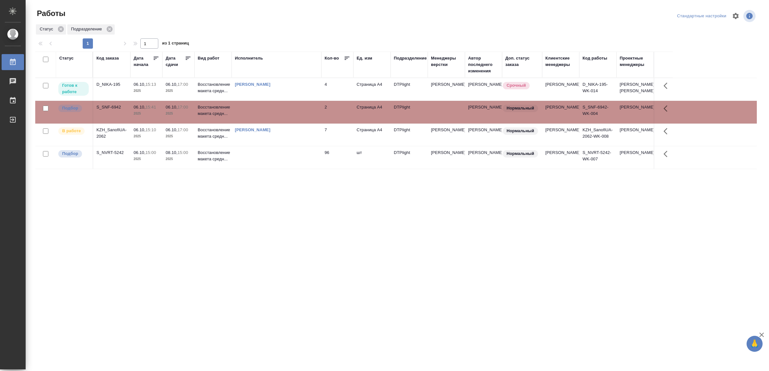
click at [249, 115] on td at bounding box center [277, 112] width 90 height 22
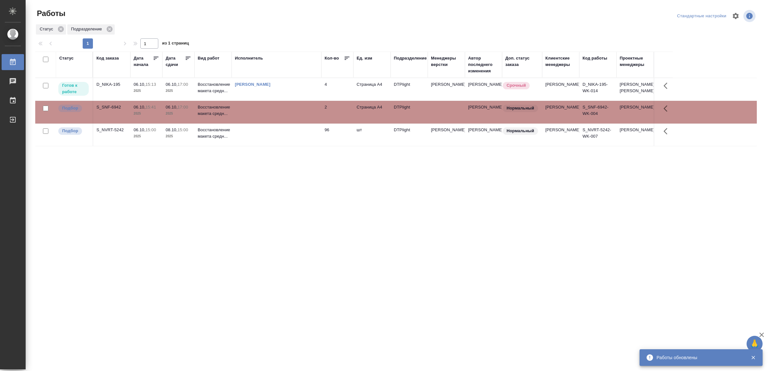
click at [288, 86] on td "Ямковенко Вера" at bounding box center [277, 89] width 90 height 22
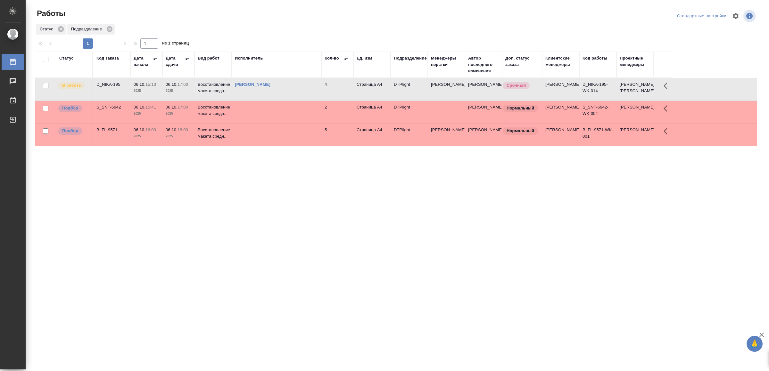
click at [256, 146] on td at bounding box center [277, 135] width 90 height 22
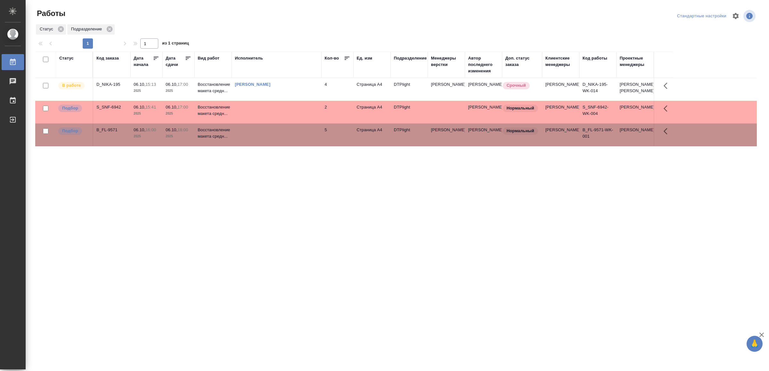
click at [256, 146] on td at bounding box center [277, 135] width 90 height 22
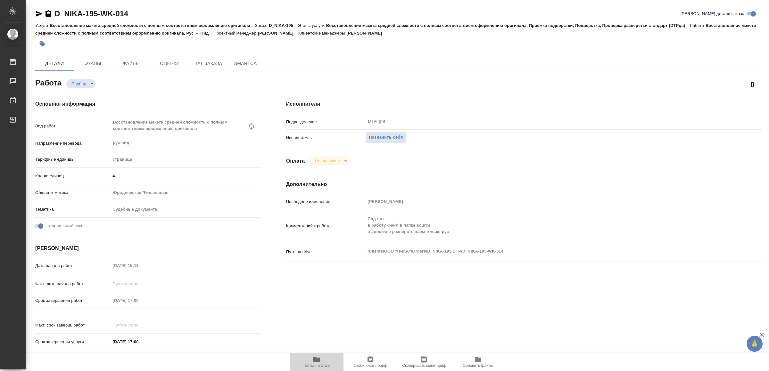
click at [316, 363] on icon "button" at bounding box center [317, 360] width 8 height 8
click at [381, 135] on span "Назначить себя" at bounding box center [386, 137] width 34 height 7
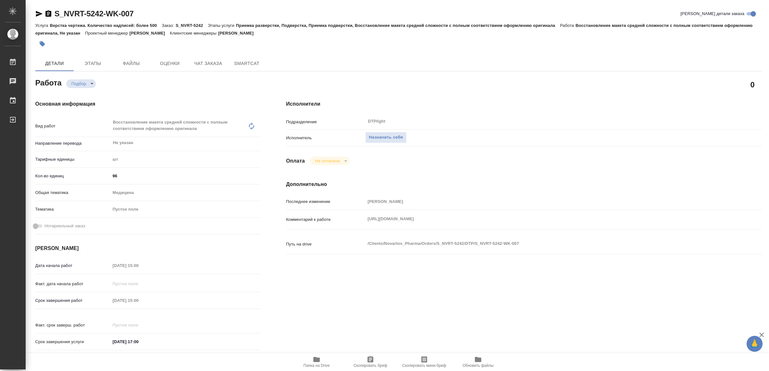
click at [316, 361] on icon "button" at bounding box center [316, 359] width 6 height 5
click at [315, 363] on icon "button" at bounding box center [317, 360] width 8 height 8
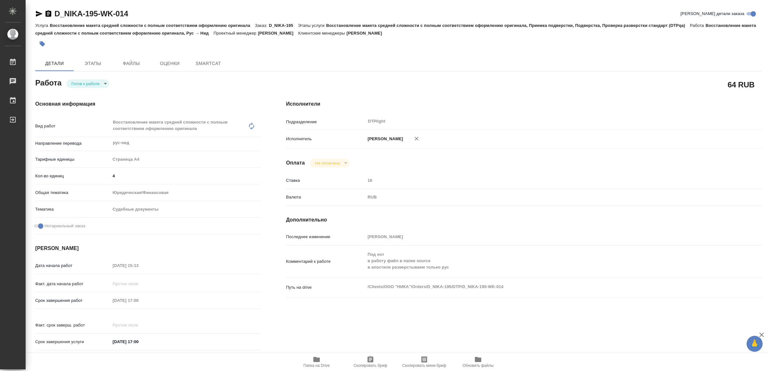
click at [37, 13] on icon "button" at bounding box center [39, 14] width 8 height 8
click at [100, 85] on body "🙏 .cls-1 fill:#fff; AWATERA Yamkovenko Vera Работы 0 Чаты График Выйти D_NIKA-1…" at bounding box center [384, 185] width 769 height 371
click at [100, 85] on li "В работе" at bounding box center [89, 83] width 45 height 11
type textarea "x"
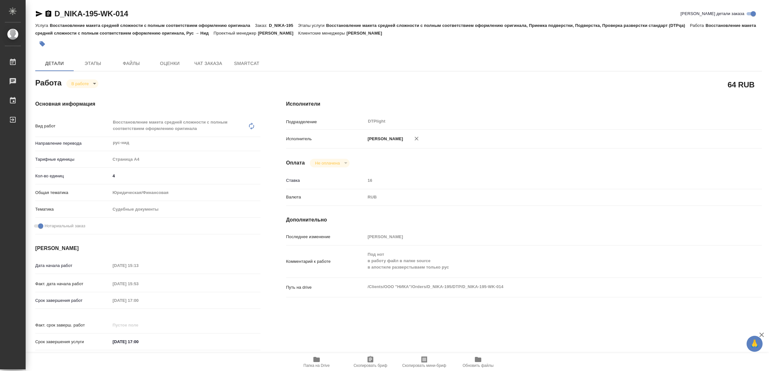
type textarea "x"
click at [319, 361] on icon "button" at bounding box center [316, 359] width 6 height 5
click at [324, 362] on span "Папка на Drive" at bounding box center [316, 362] width 46 height 12
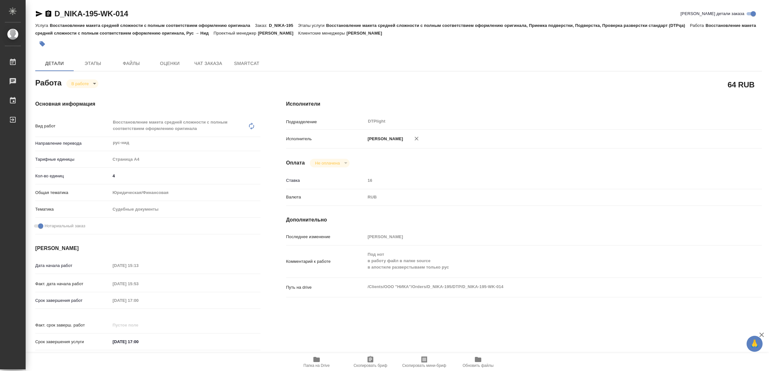
click at [37, 13] on icon "button" at bounding box center [39, 14] width 7 height 6
click at [90, 81] on body "🙏 .cls-1 fill:#fff; AWATERA Yamkovenko Vera Работы 0 Чаты График Выйти D_NIKA-1…" at bounding box center [384, 185] width 769 height 371
click at [86, 93] on button "Выполнен" at bounding box center [83, 94] width 23 height 7
type textarea "x"
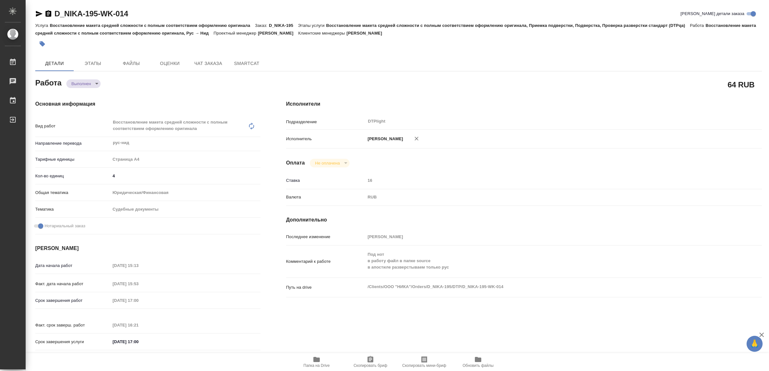
type textarea "x"
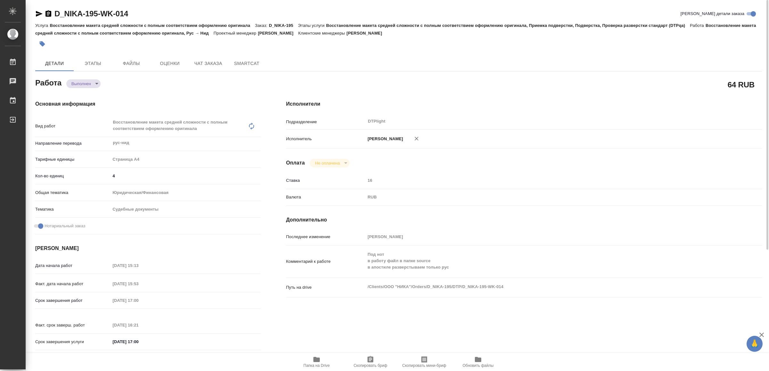
type textarea "x"
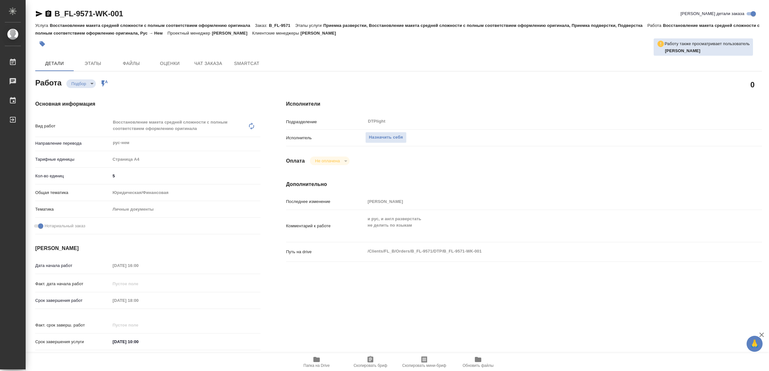
click at [313, 364] on span "Папка на Drive" at bounding box center [316, 366] width 26 height 4
